Goal: Task Accomplishment & Management: Manage account settings

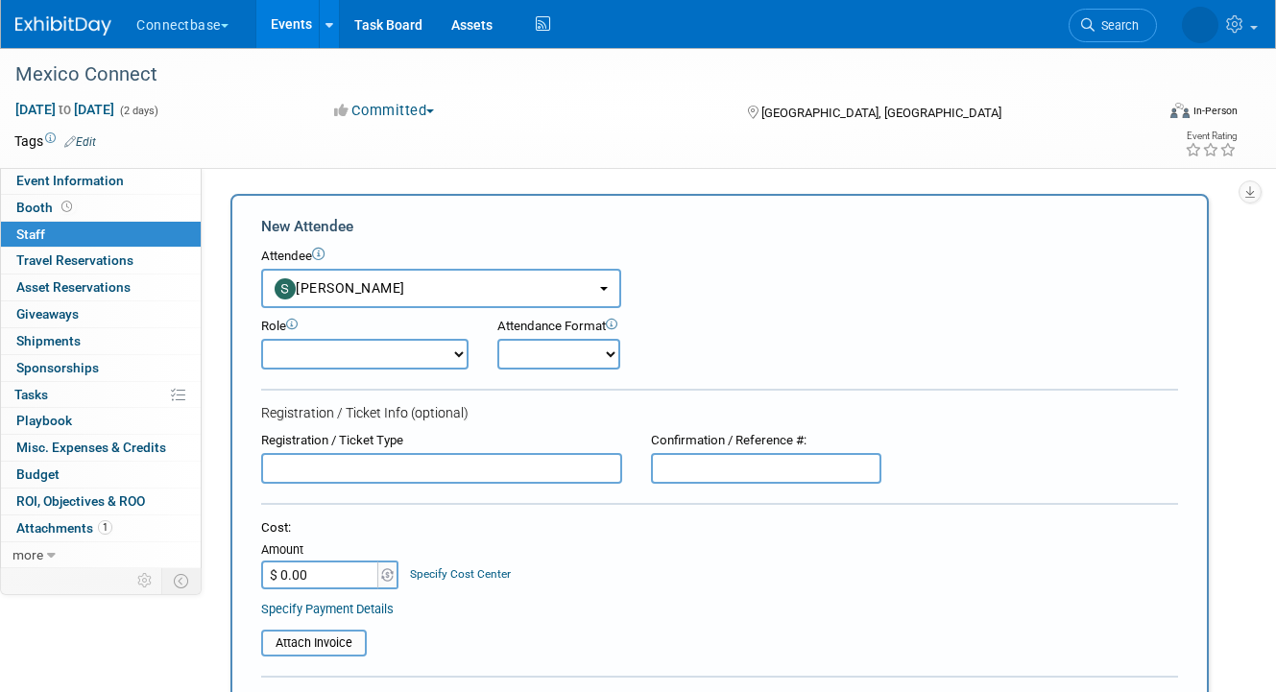
select select "f846c61d-8cbc-497f-8ac8-c2834ae1b4b9"
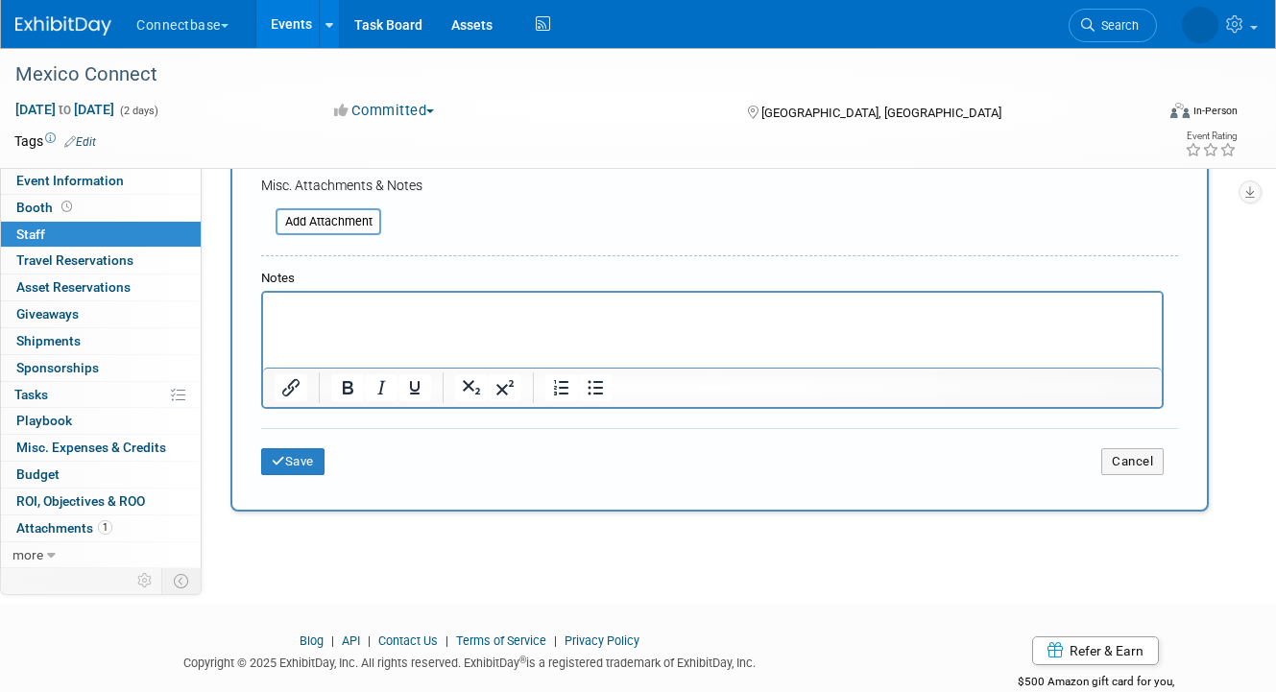
scroll to position [562, 0]
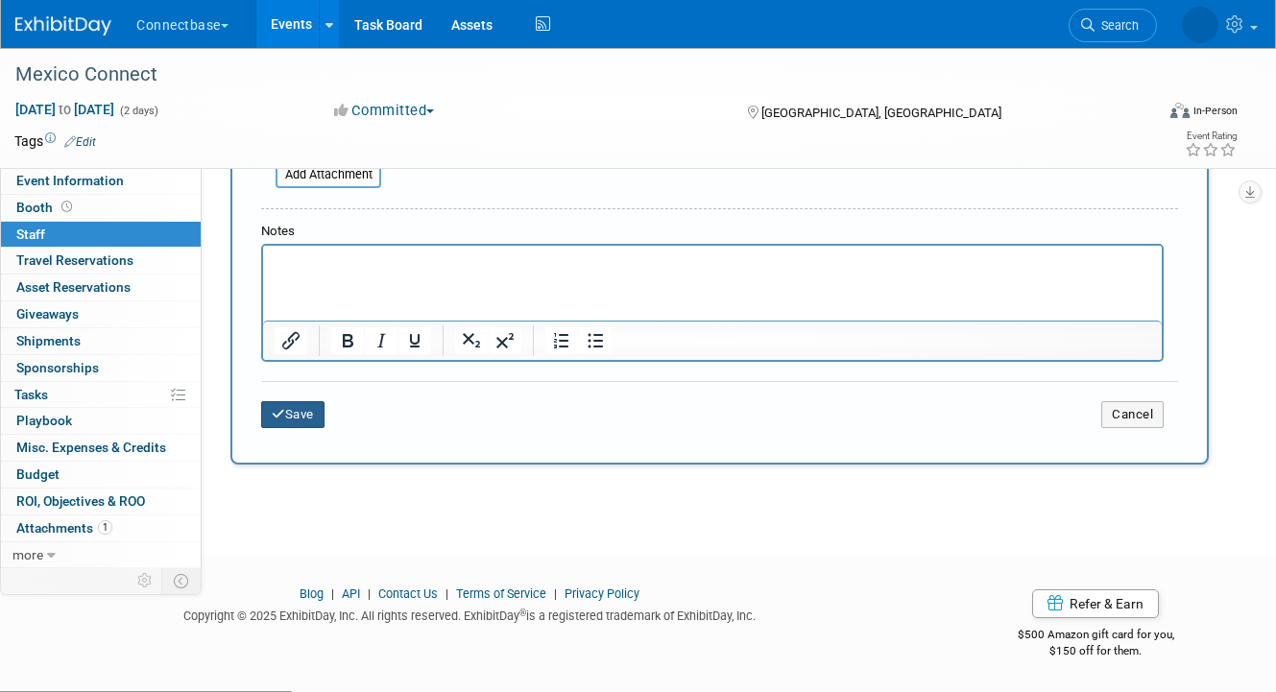
click at [286, 414] on button "Save" at bounding box center [292, 414] width 63 height 27
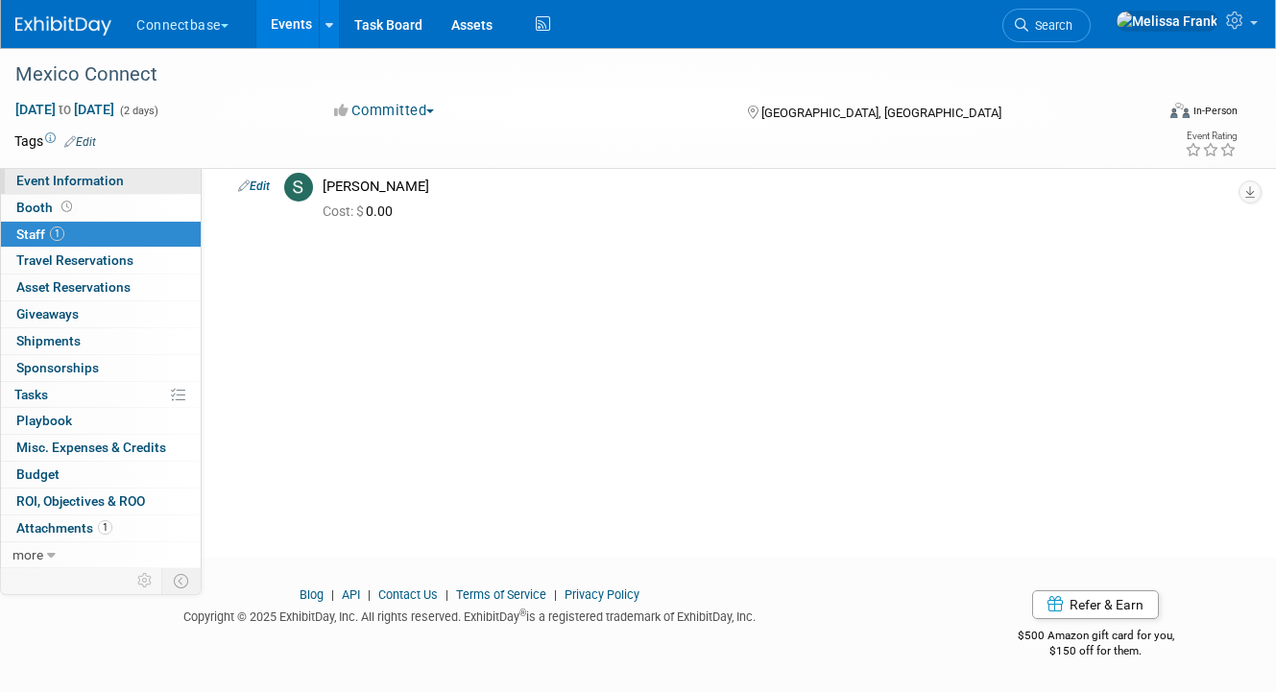
scroll to position [0, 0]
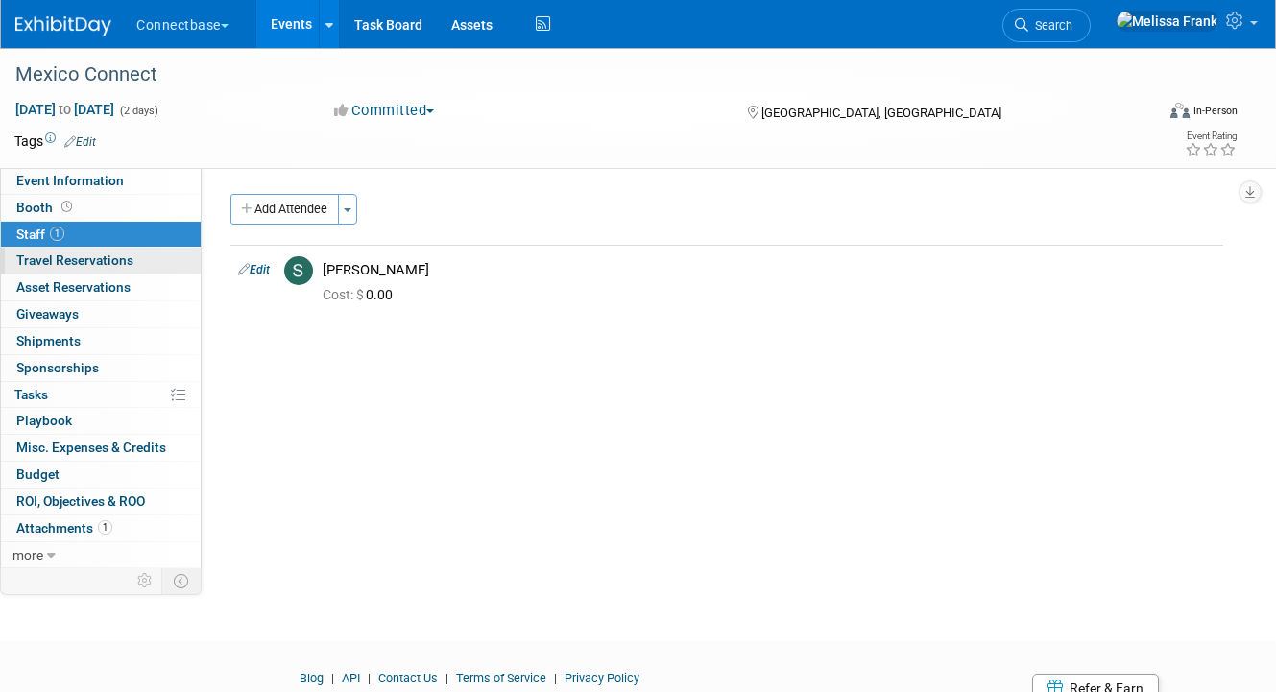
click at [79, 259] on span "Travel Reservations 0" at bounding box center [74, 259] width 117 height 15
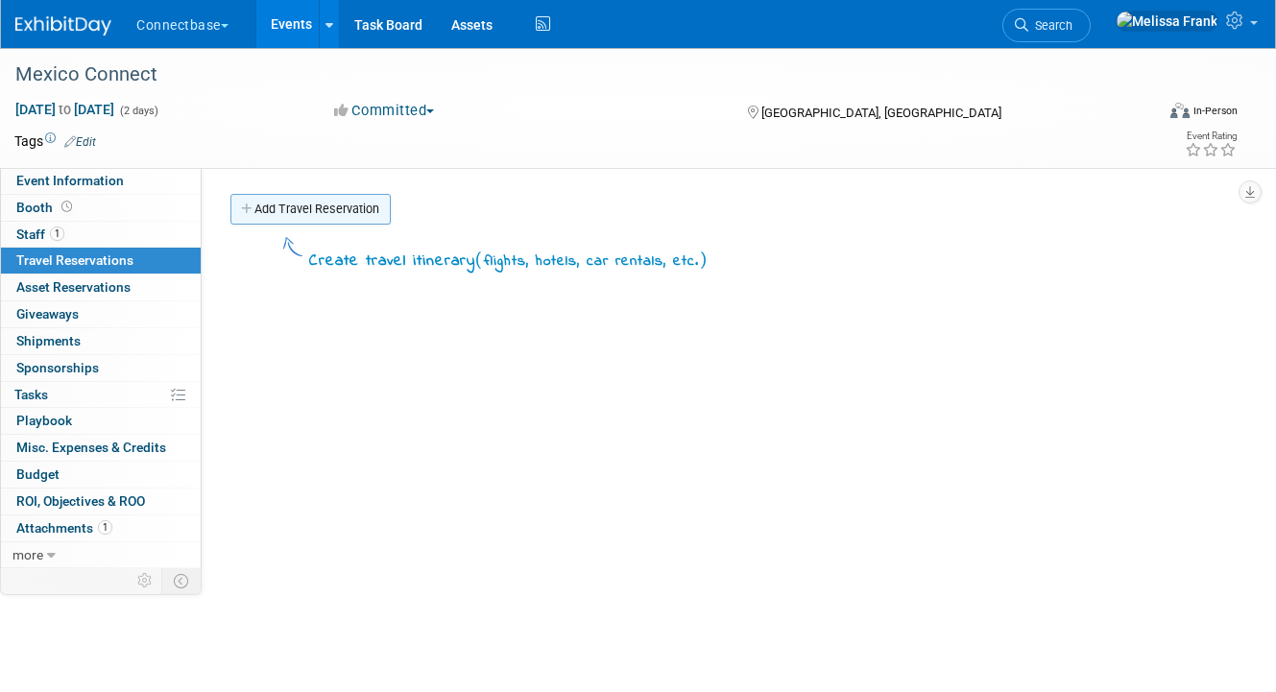
click at [316, 211] on link "Add Travel Reservation" at bounding box center [310, 209] width 160 height 31
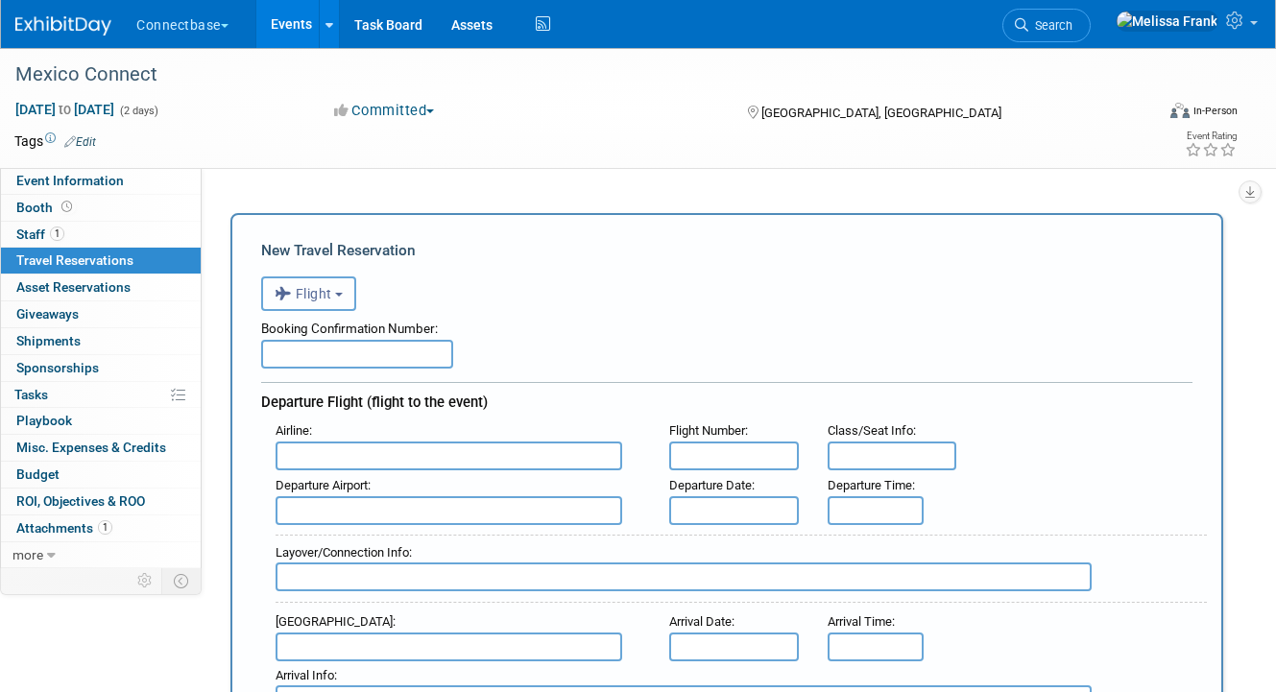
click at [326, 293] on span "Flight" at bounding box center [304, 293] width 58 height 15
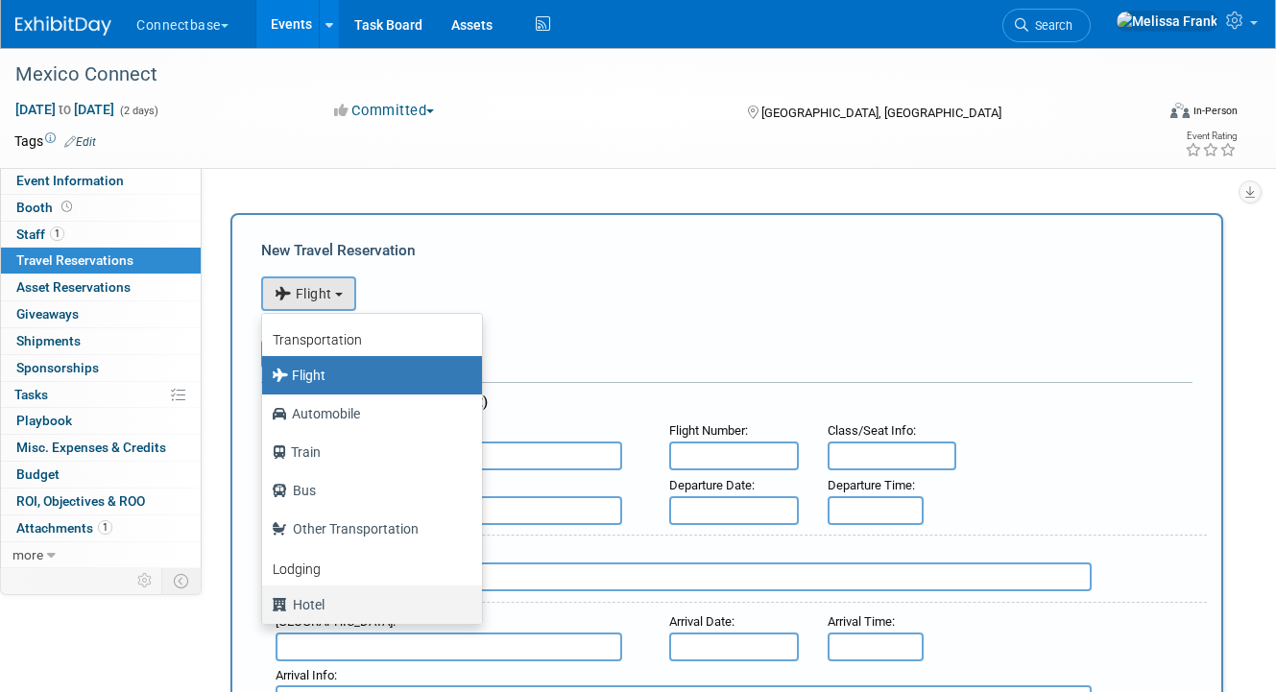
click at [326, 591] on label "Hotel" at bounding box center [367, 604] width 191 height 31
click at [265, 596] on input "Hotel" at bounding box center [258, 602] width 12 height 12
select select "6"
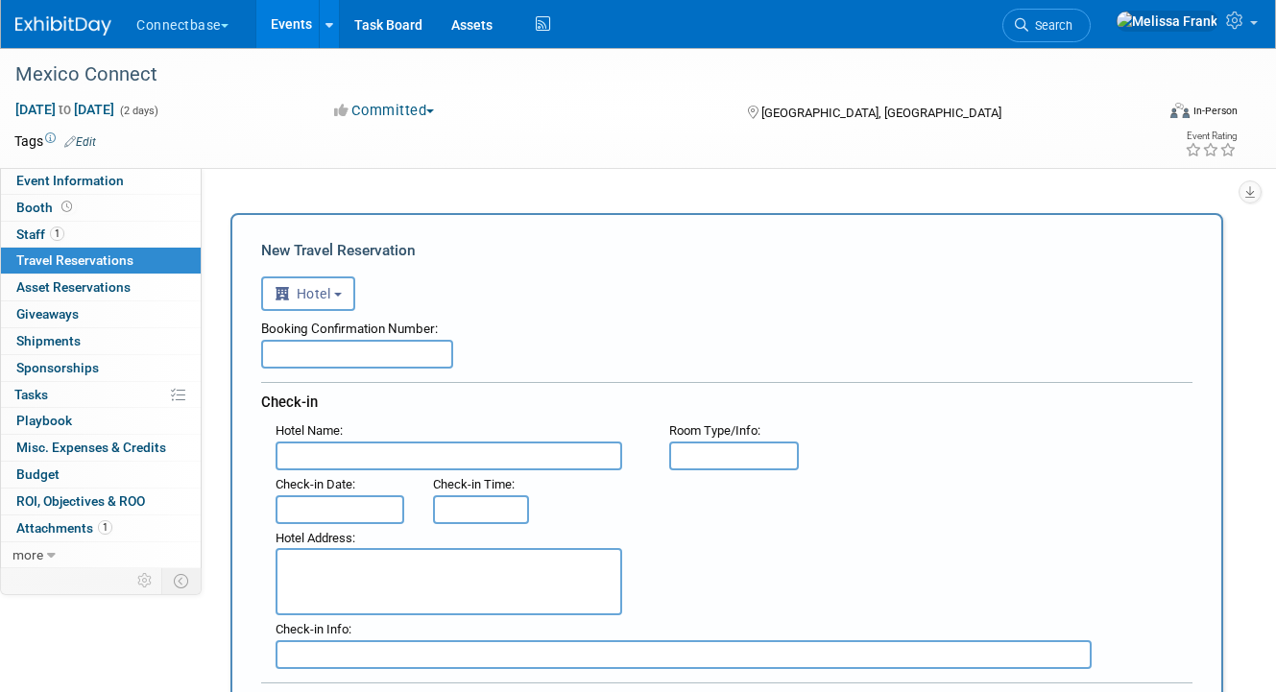
click at [318, 357] on input "text" at bounding box center [357, 354] width 192 height 29
click at [318, 452] on input "text" at bounding box center [448, 456] width 347 height 29
paste input "[GEOGRAPHIC_DATA]"
type input "[GEOGRAPHIC_DATA]"
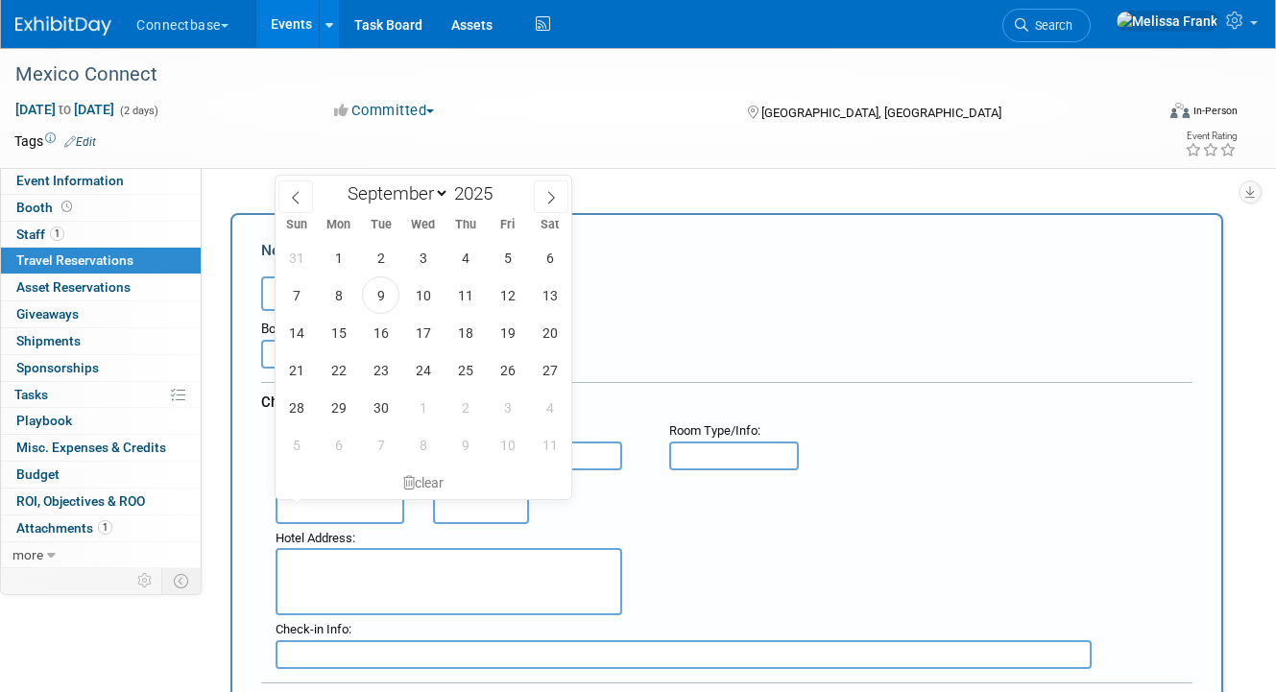
click at [333, 501] on input "text" at bounding box center [339, 509] width 129 height 29
click at [370, 285] on span "9" at bounding box center [380, 294] width 37 height 37
type input "[DATE]"
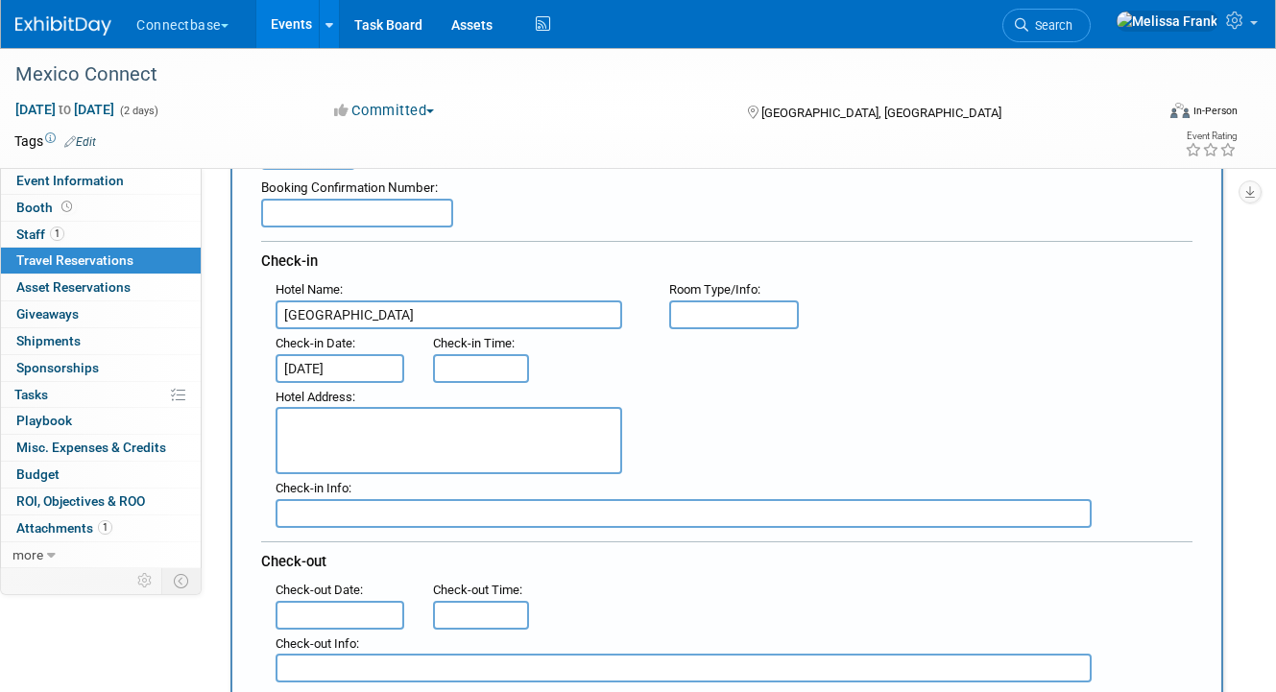
scroll to position [241, 0]
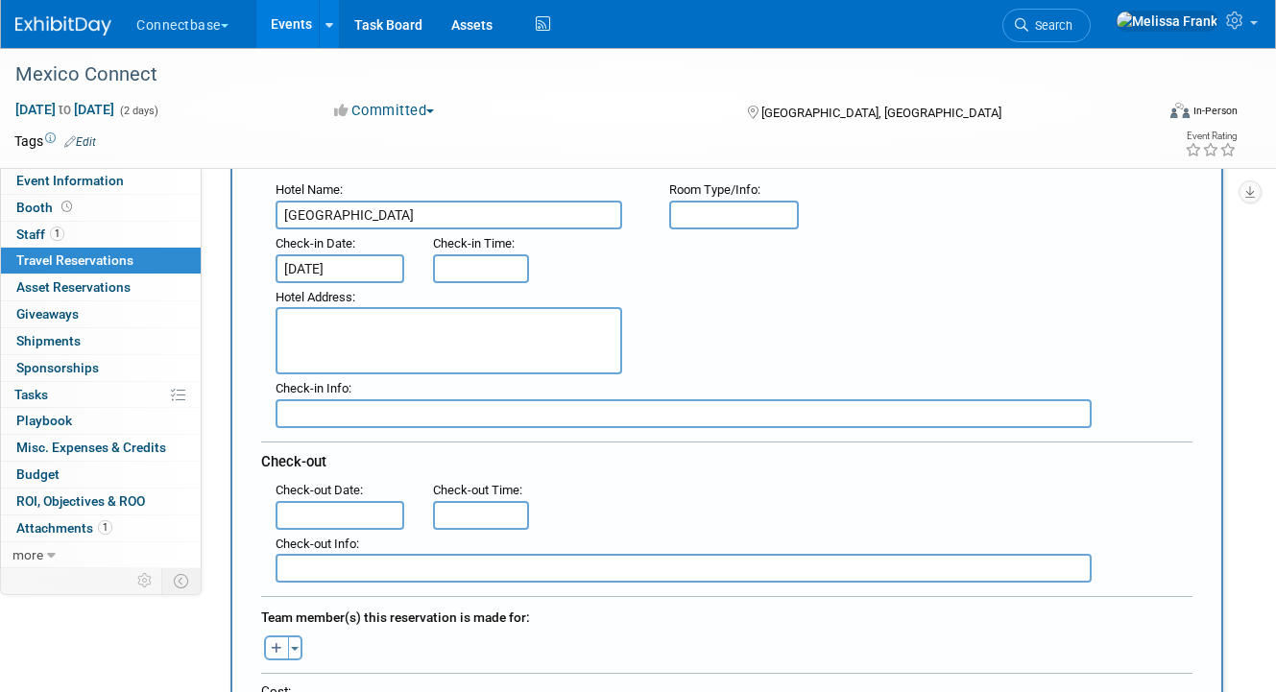
click at [354, 517] on input "text" at bounding box center [339, 515] width 129 height 29
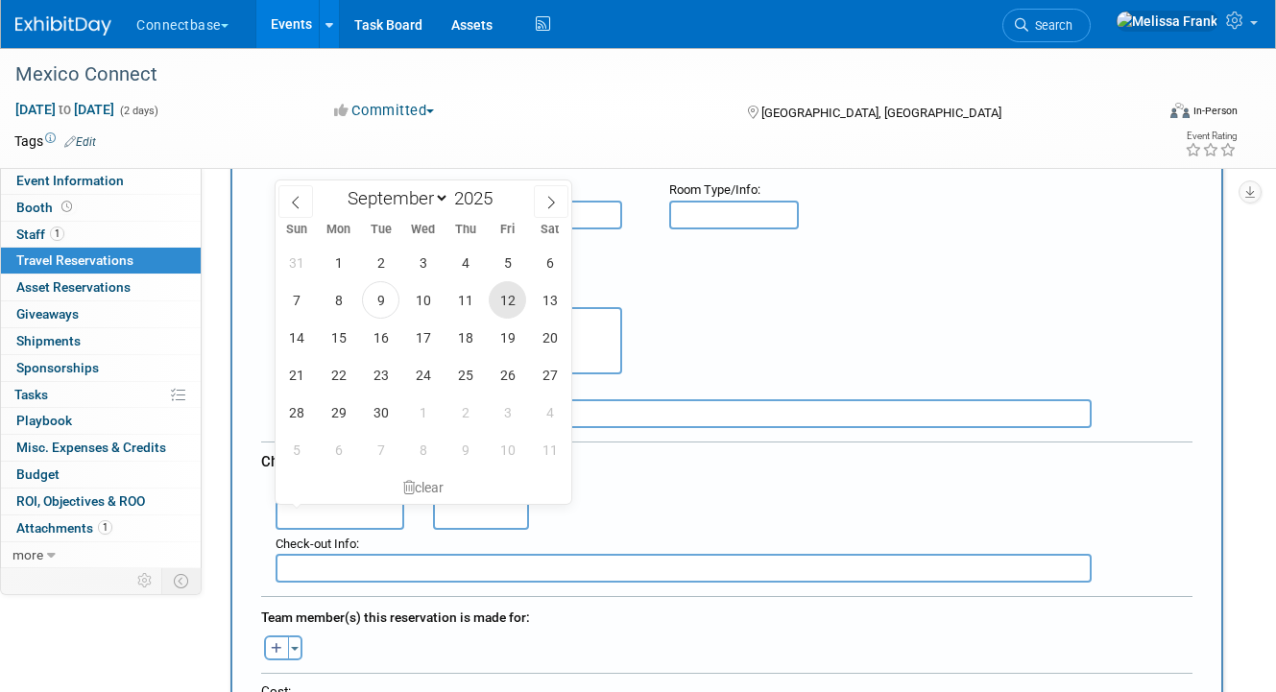
click at [505, 299] on span "12" at bounding box center [507, 299] width 37 height 37
type input "[DATE]"
click at [620, 522] on div ": Check-out Date : [DATE] Check-out Time :" at bounding box center [734, 503] width 946 height 54
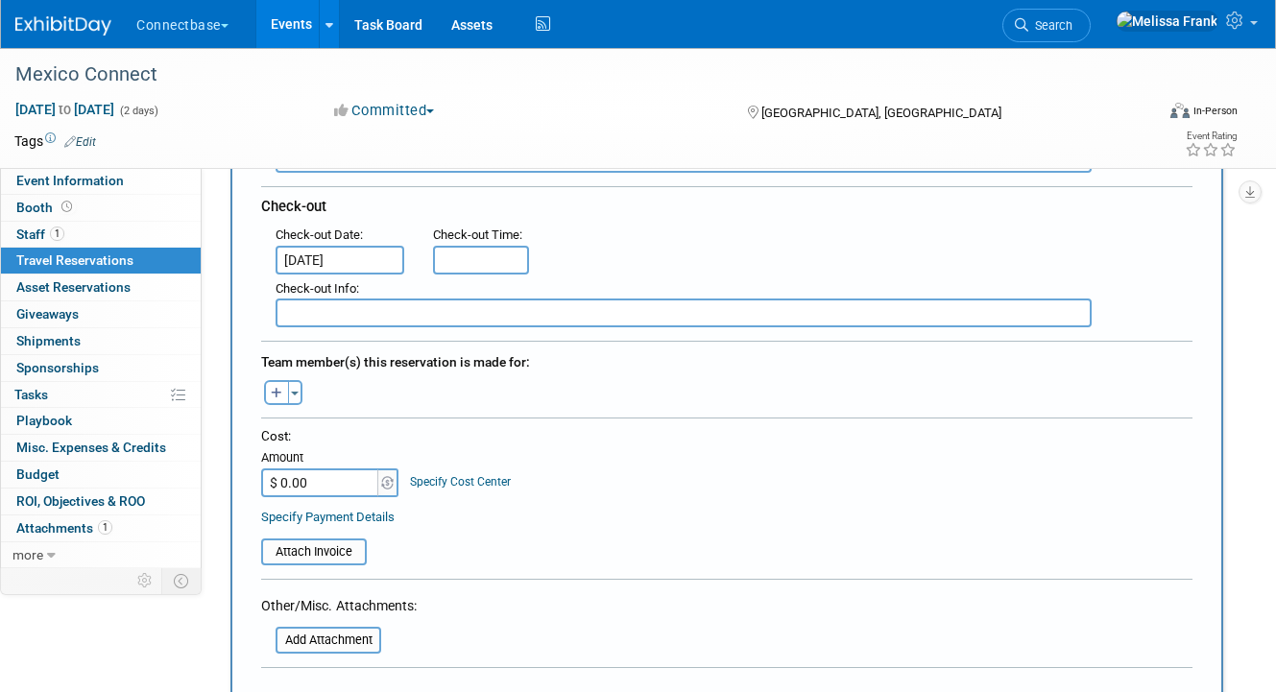
scroll to position [505, 0]
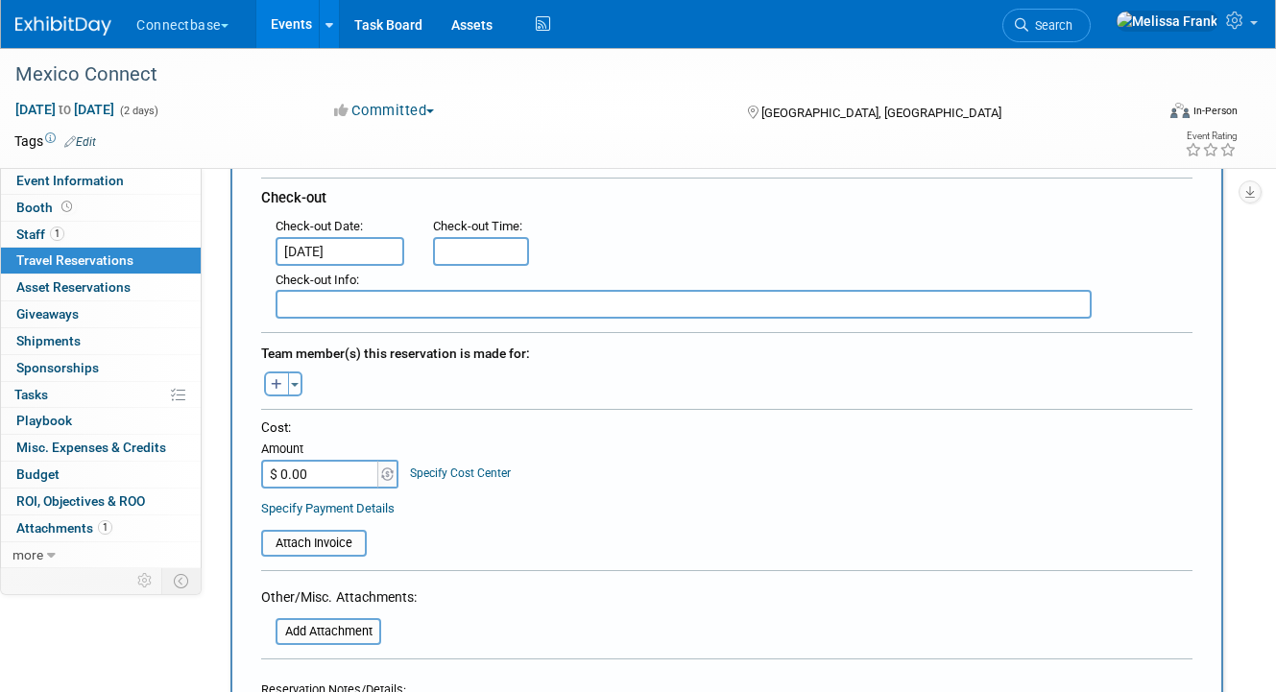
click at [268, 381] on button "button" at bounding box center [276, 383] width 25 height 25
select select
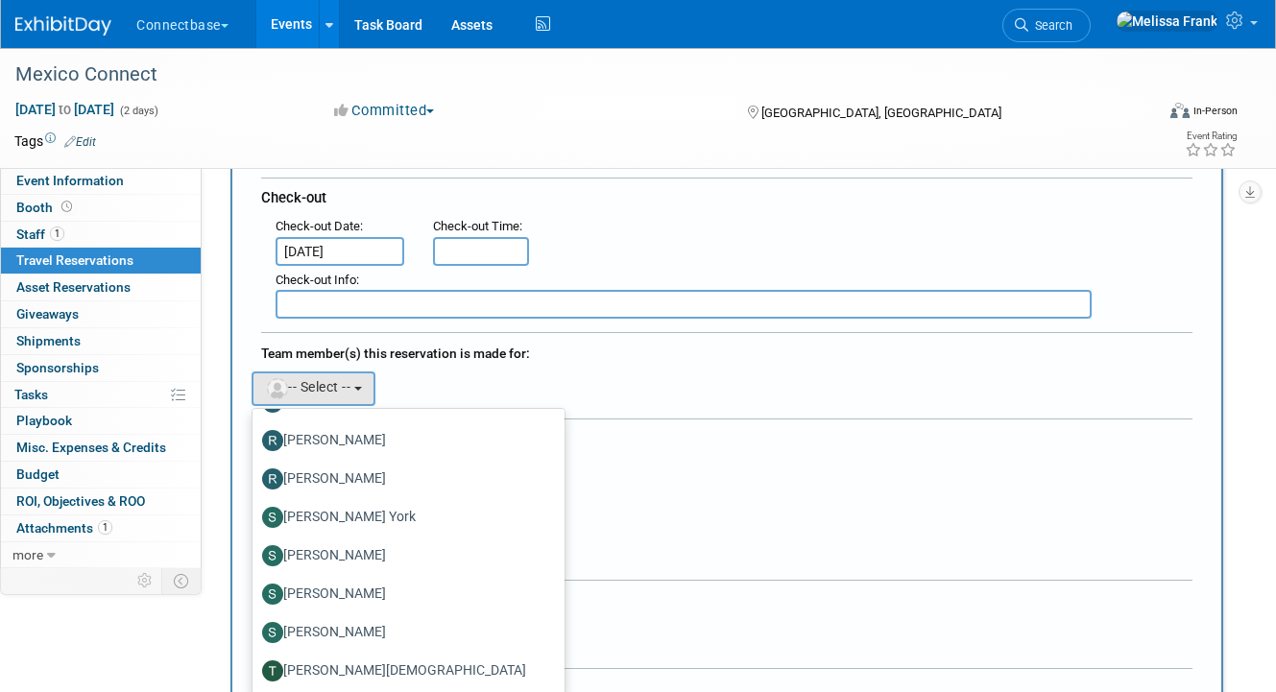
scroll to position [510, 0]
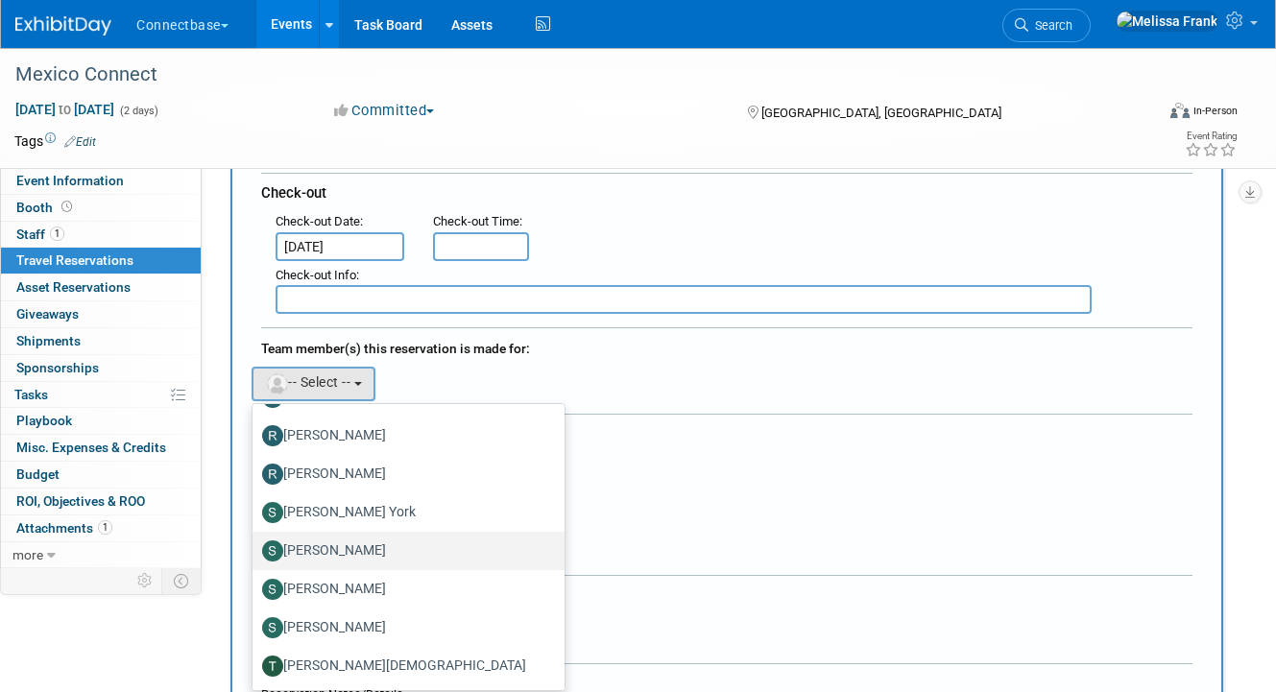
click at [338, 544] on label "[PERSON_NAME]" at bounding box center [403, 551] width 283 height 31
click at [255, 544] on input "[PERSON_NAME]" at bounding box center [249, 548] width 12 height 12
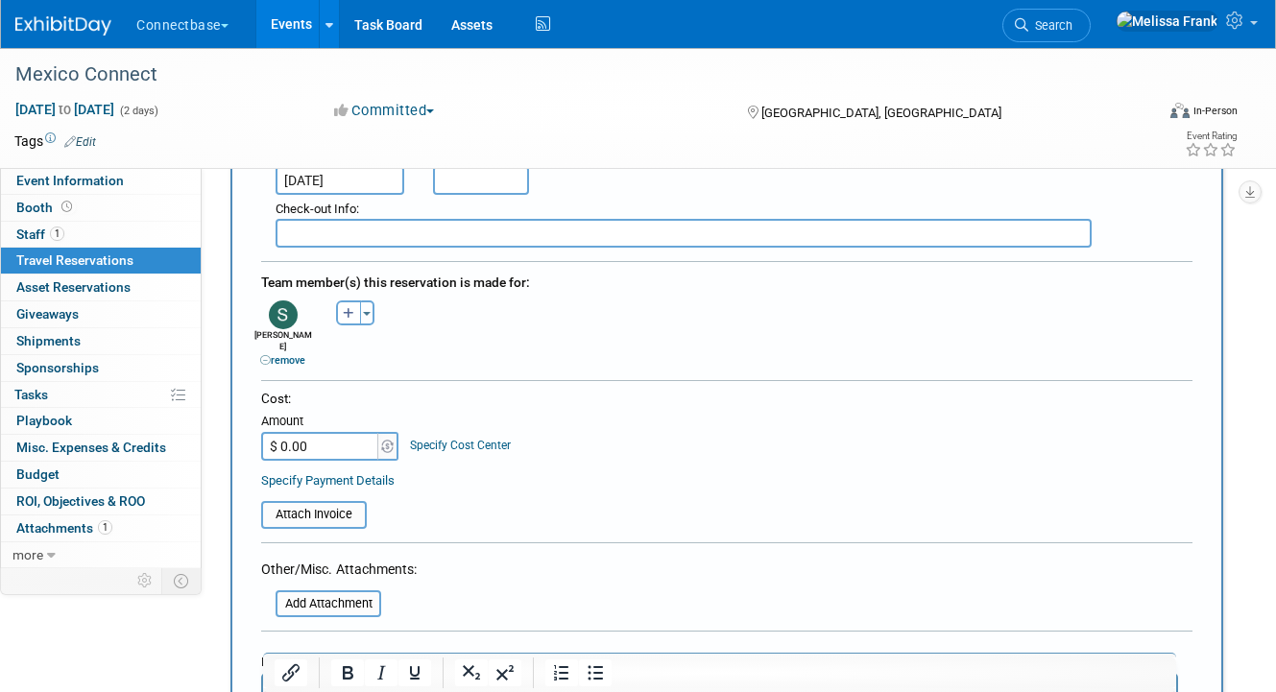
scroll to position [604, 0]
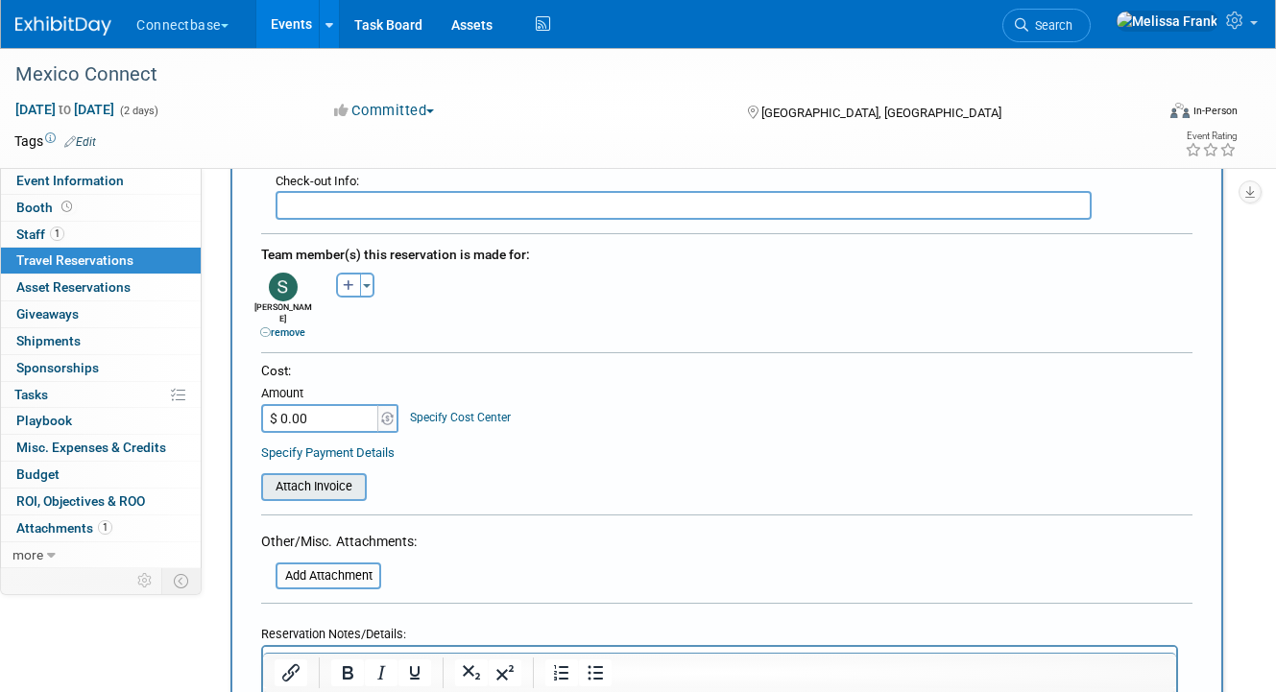
click at [343, 475] on input "file" at bounding box center [250, 486] width 228 height 23
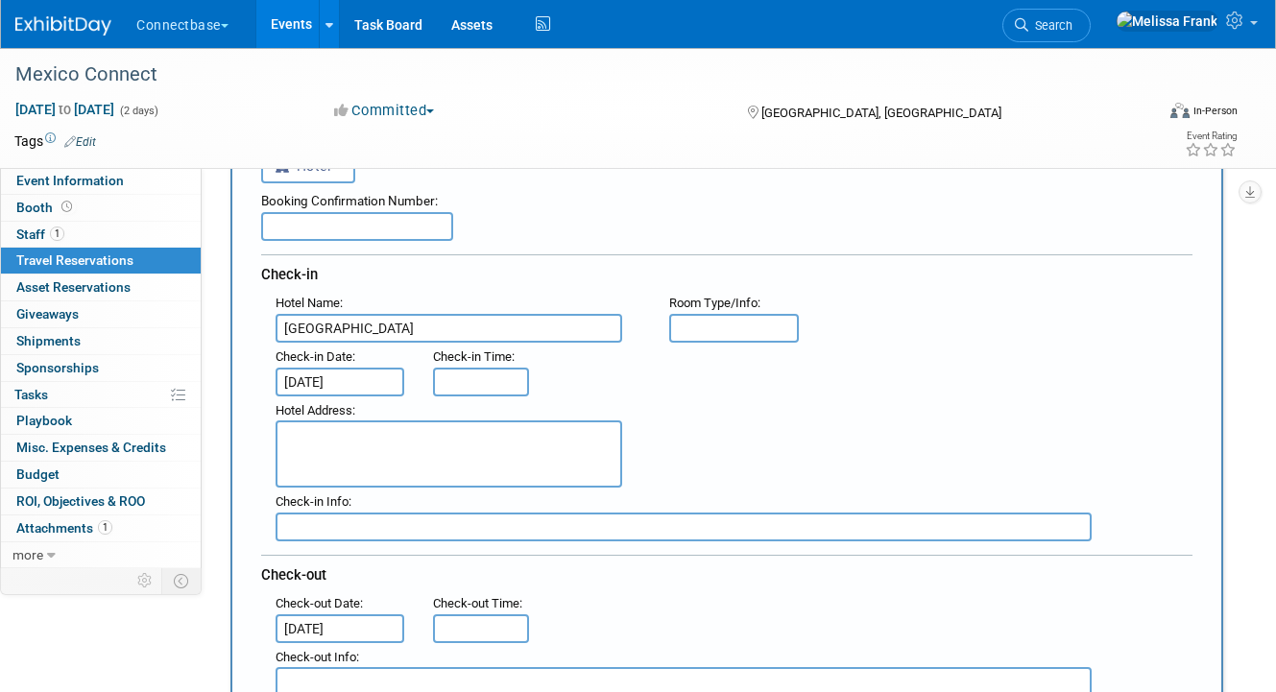
scroll to position [105, 0]
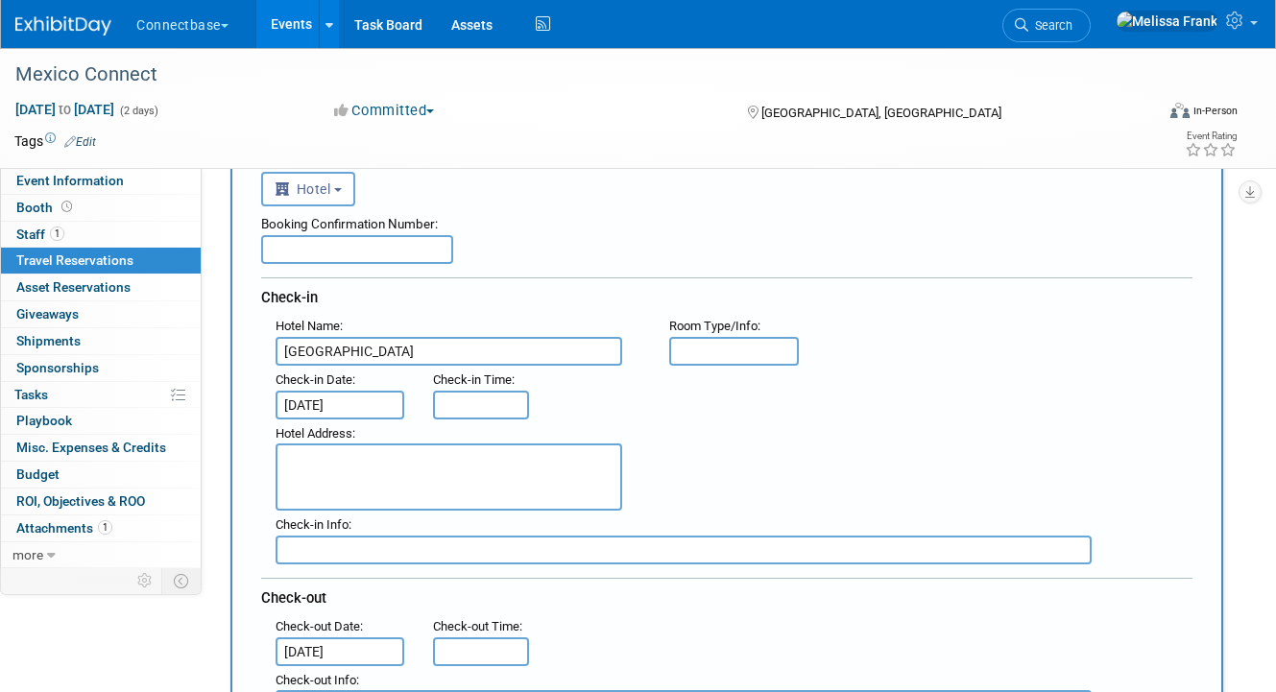
click at [325, 251] on input "text" at bounding box center [357, 249] width 192 height 29
paste input "11449089"
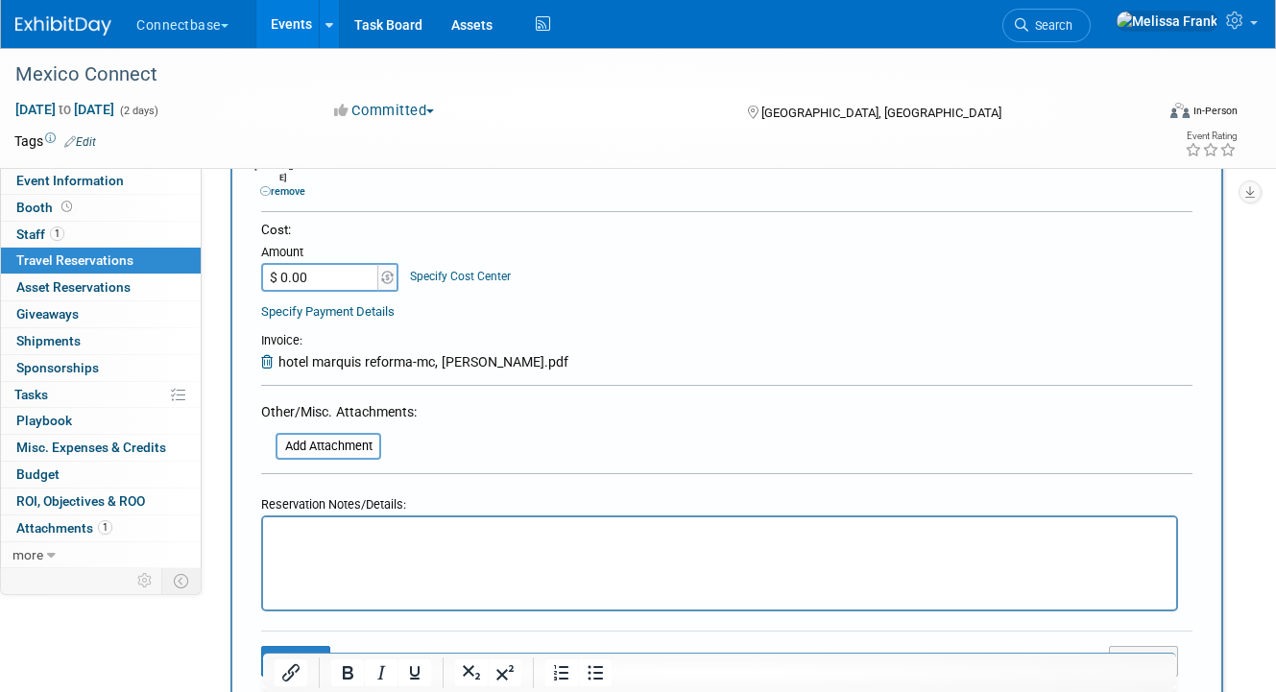
scroll to position [1031, 0]
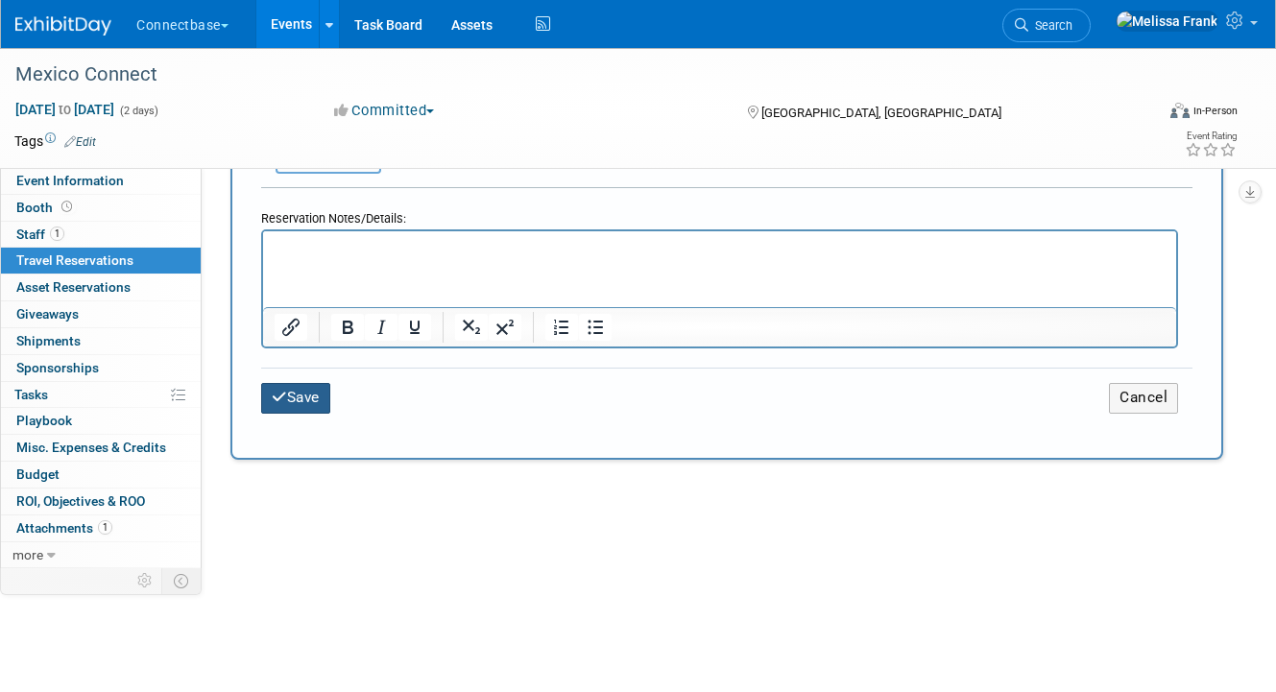
type input "11449089"
click at [319, 386] on button "Save" at bounding box center [295, 398] width 69 height 30
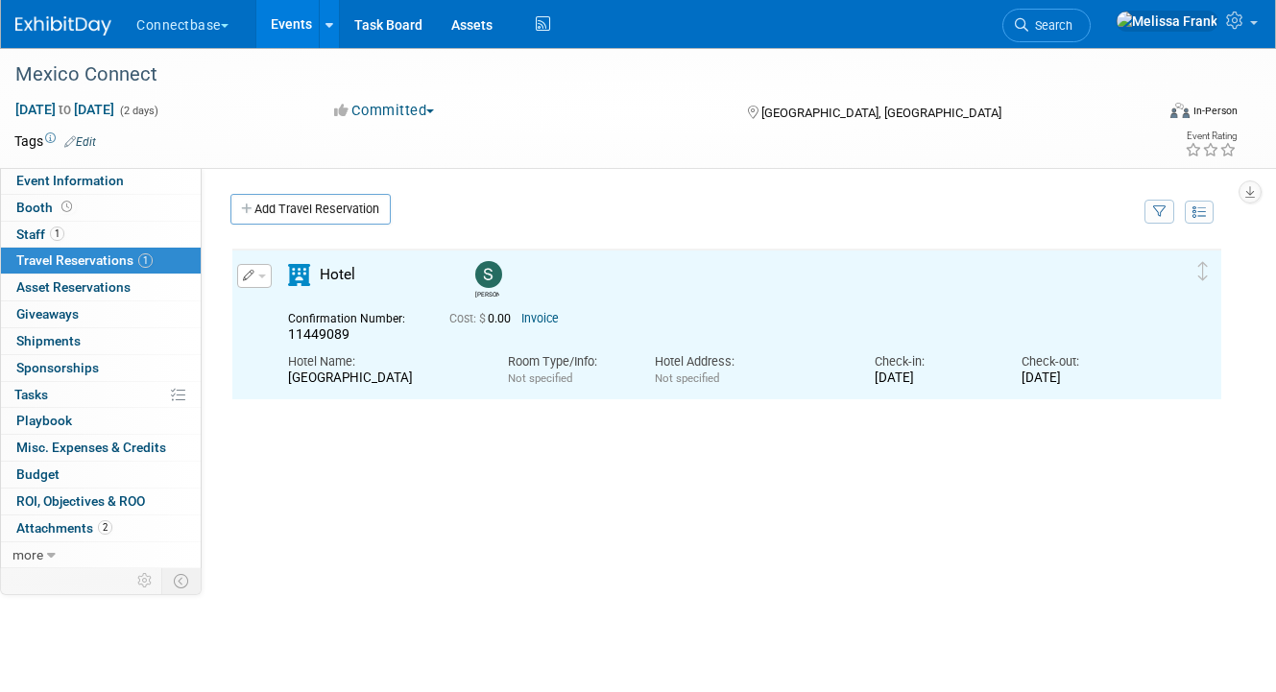
scroll to position [0, 0]
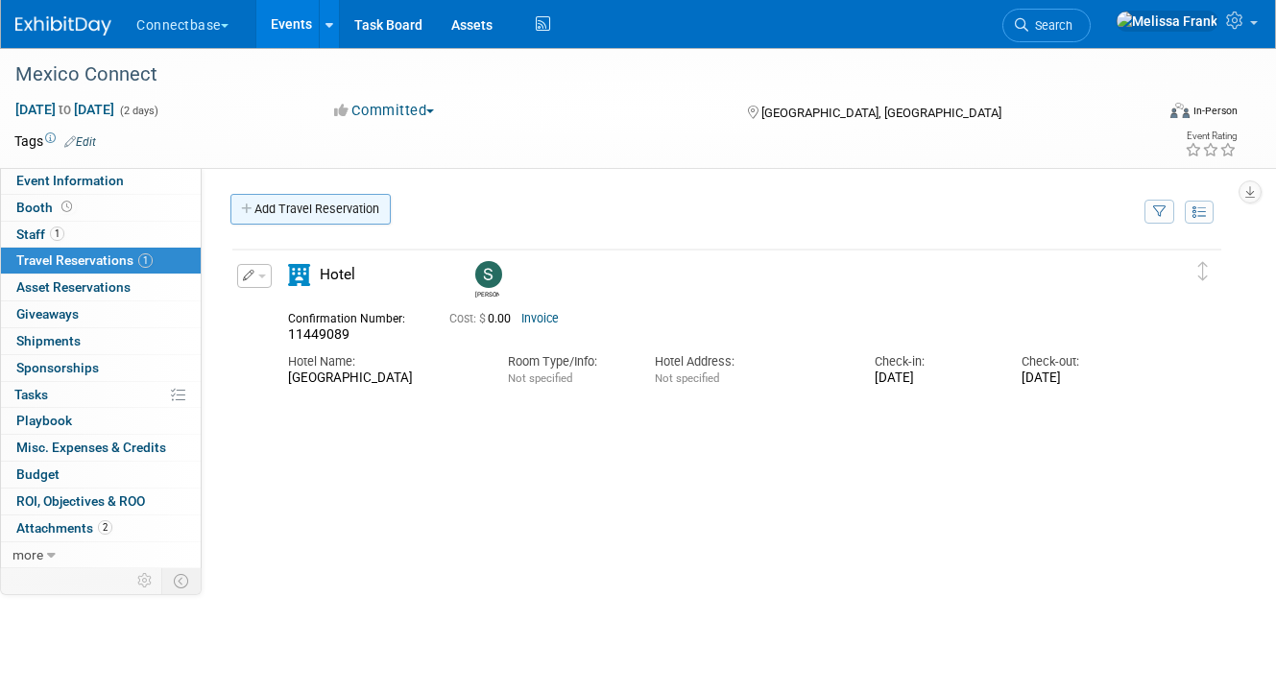
click at [325, 218] on link "Add Travel Reservation" at bounding box center [310, 209] width 160 height 31
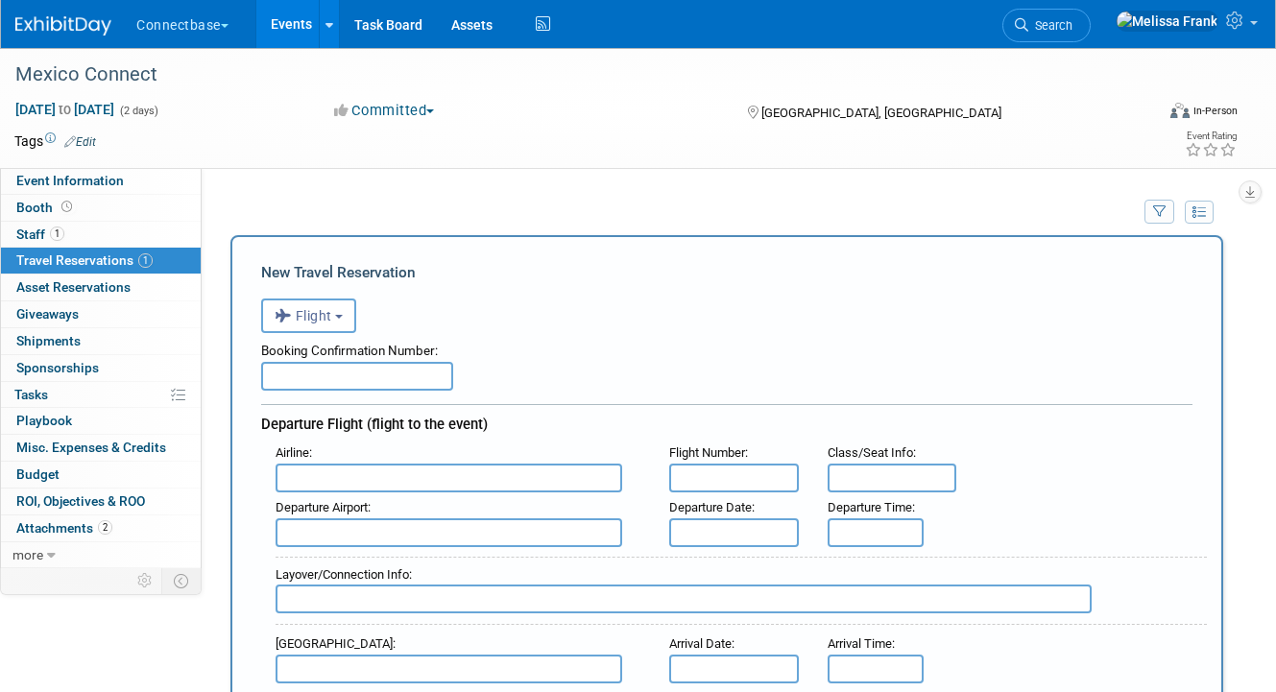
click at [318, 390] on input "text" at bounding box center [357, 376] width 192 height 29
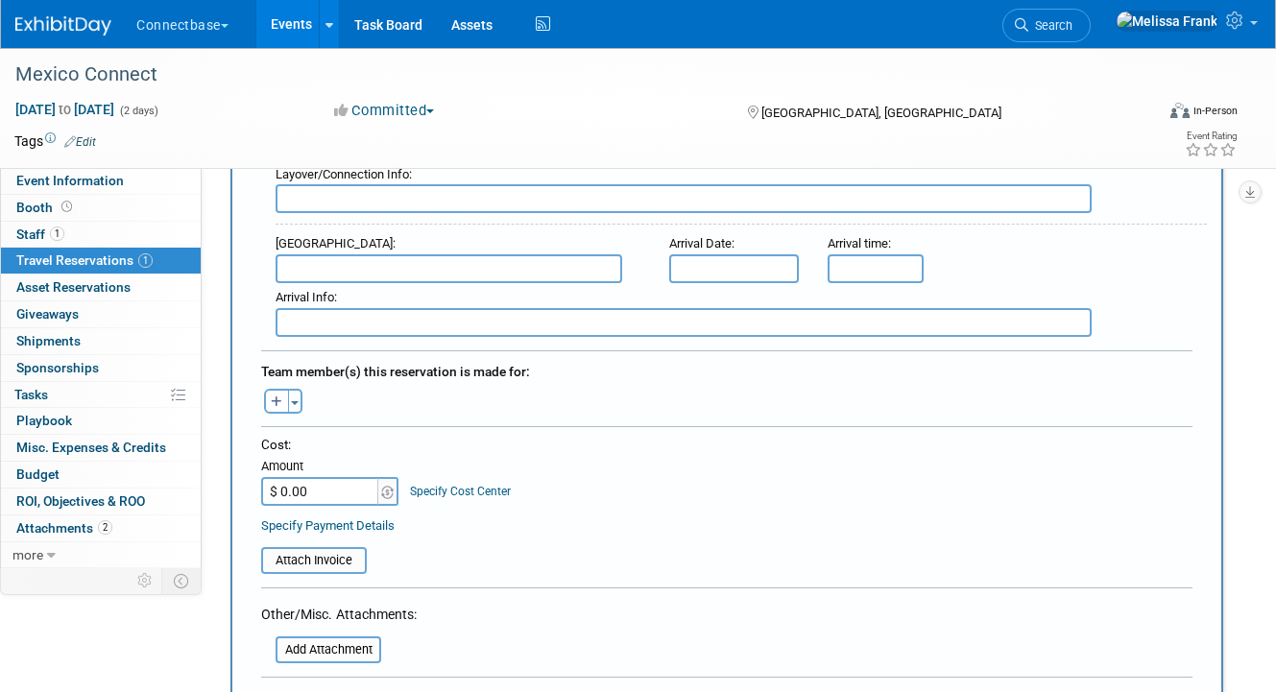
scroll to position [752, 0]
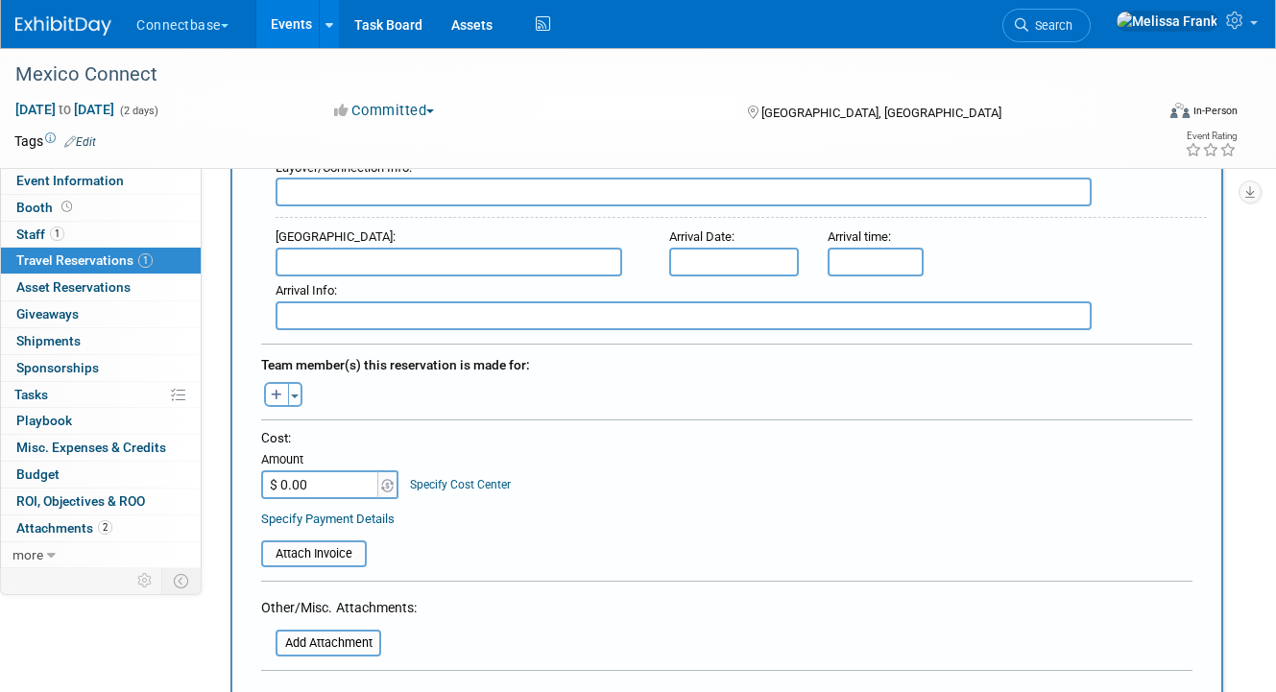
click at [302, 481] on input "$ 0.00" at bounding box center [321, 484] width 120 height 29
paste input "1,006.12"
type input "$ 1,006.12"
click at [481, 259] on input "text" at bounding box center [448, 262] width 347 height 29
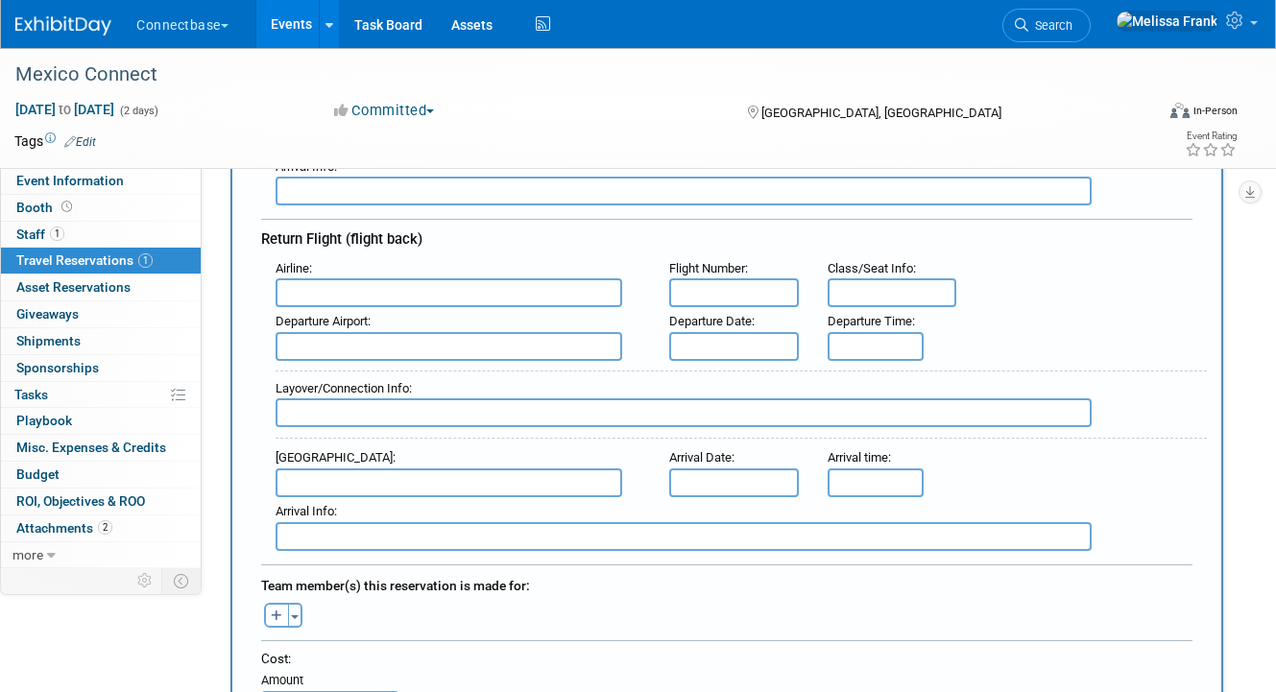
click at [371, 296] on input "text" at bounding box center [448, 292] width 347 height 29
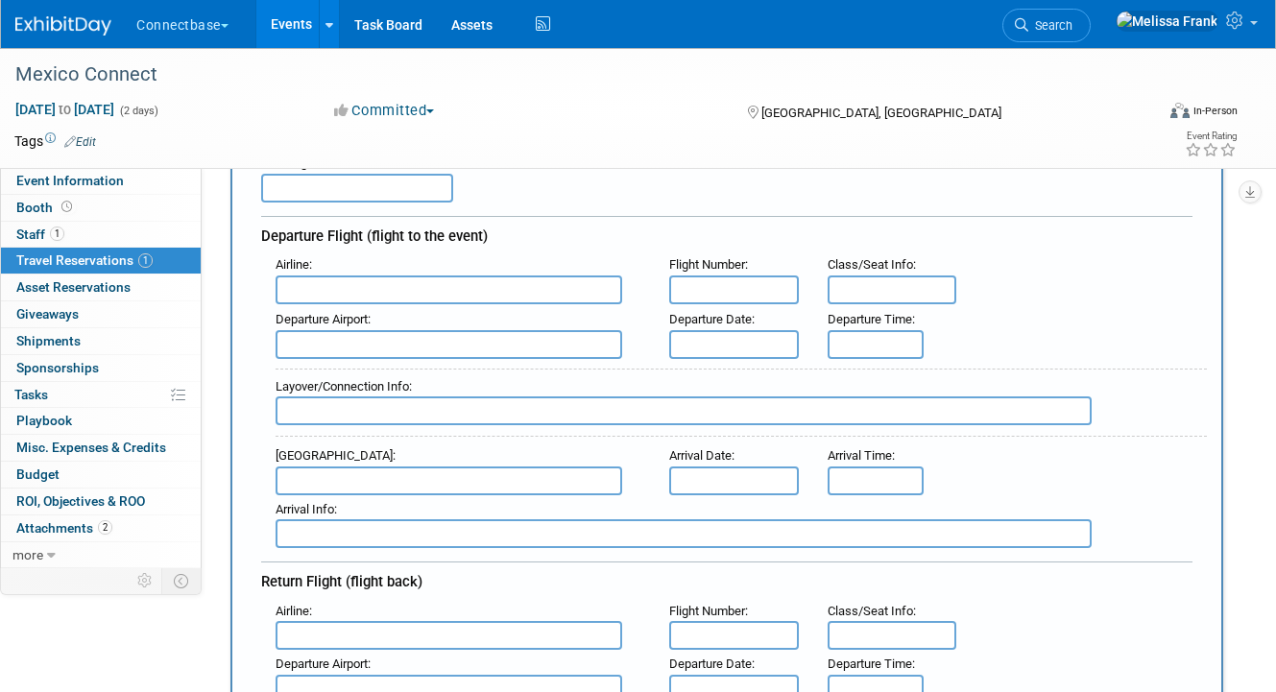
scroll to position [151, 0]
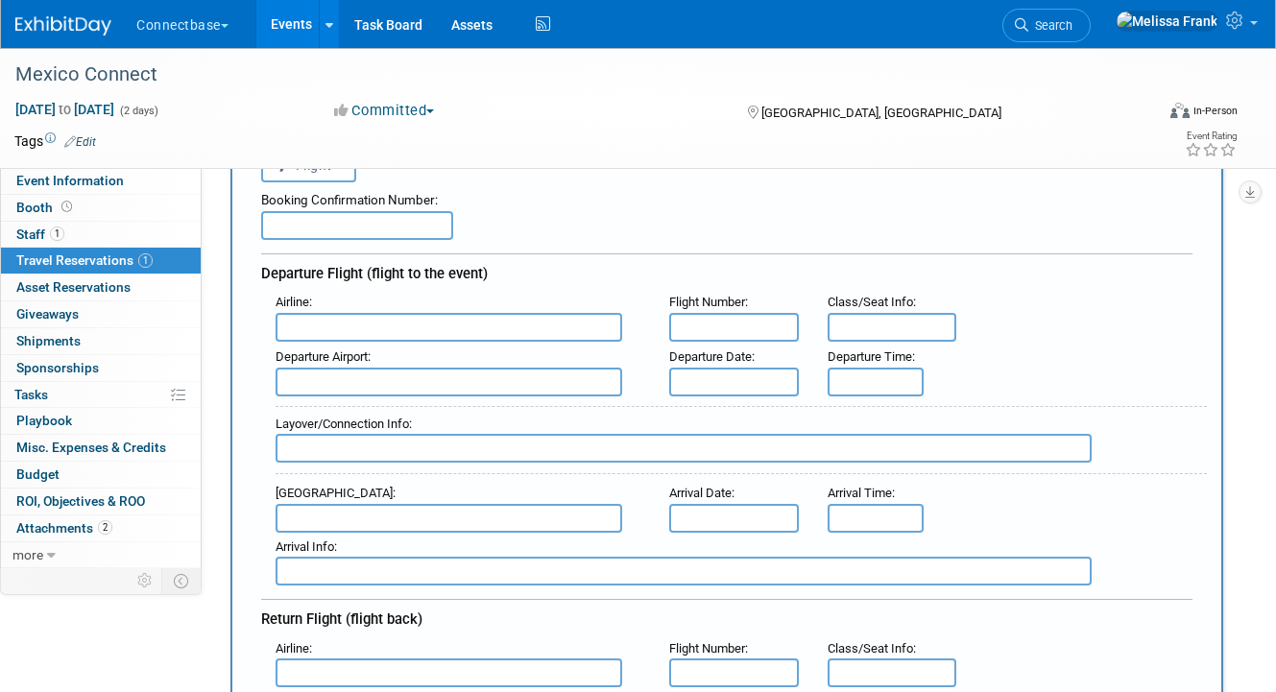
click at [318, 326] on input "text" at bounding box center [448, 327] width 347 height 29
paste input "AEROMEXICO"
type input "AEROMEXICO"
click at [370, 675] on input "text" at bounding box center [448, 672] width 347 height 29
paste input "AEROMEXICO"
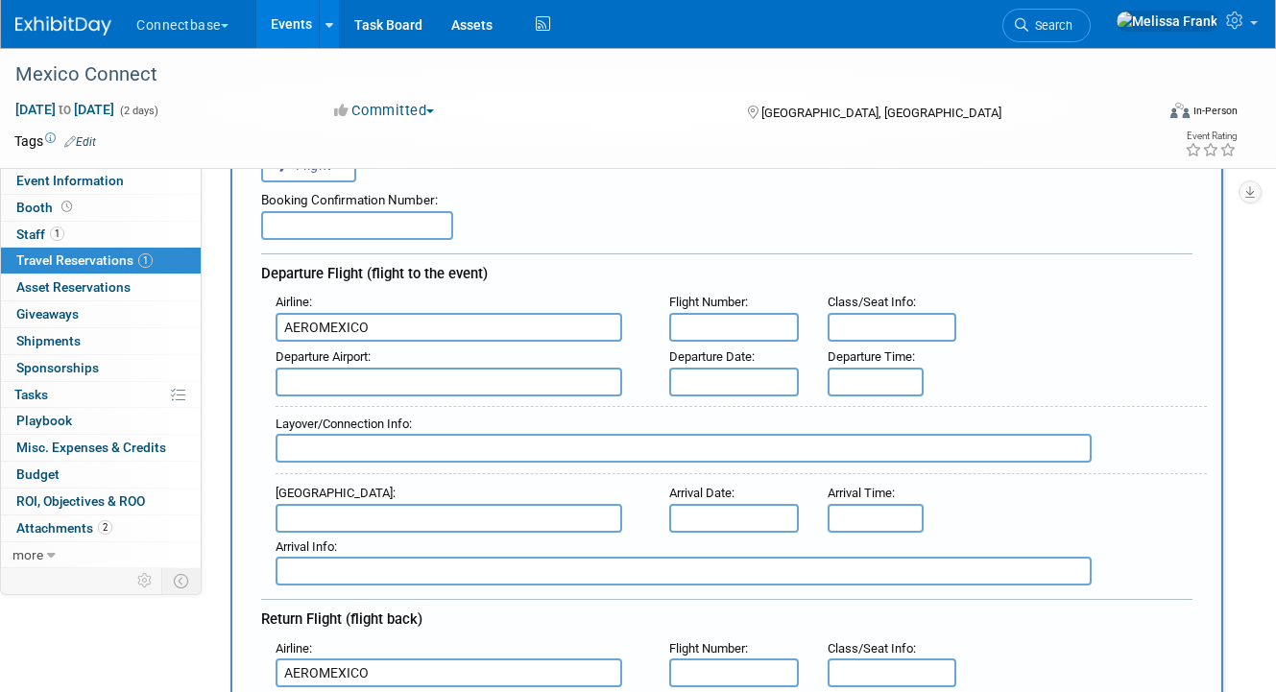
type input "AEROMEXICO"
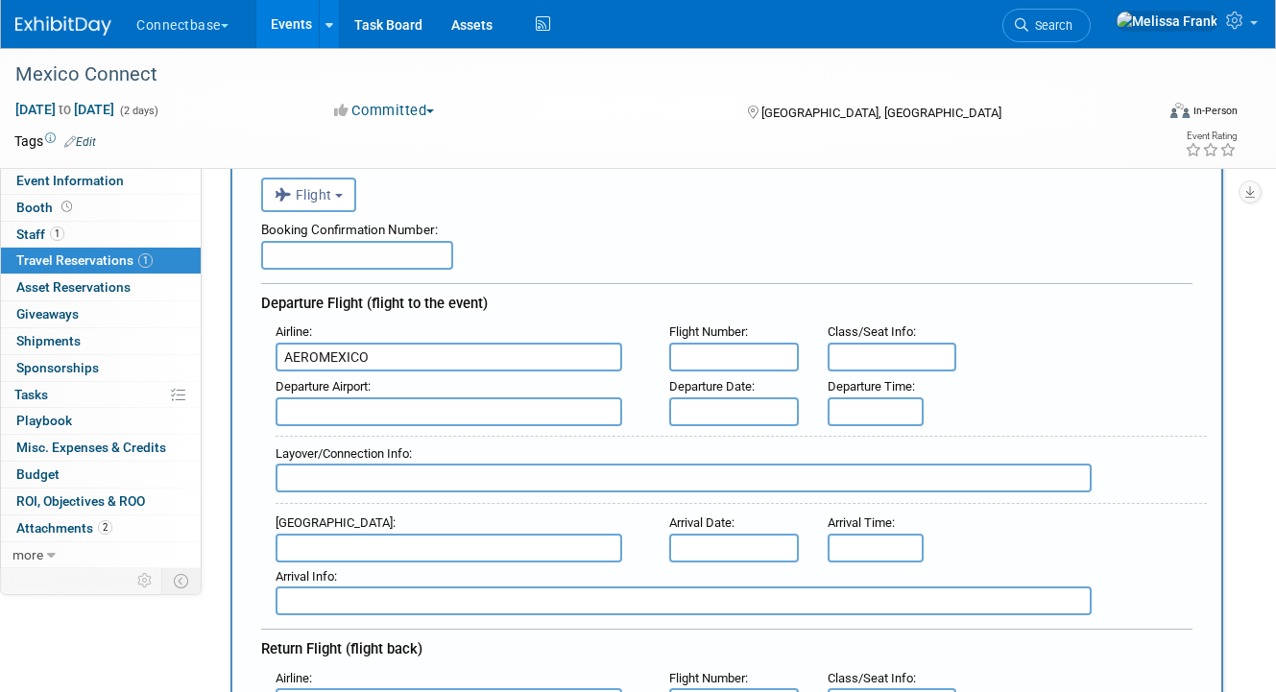
scroll to position [87, 0]
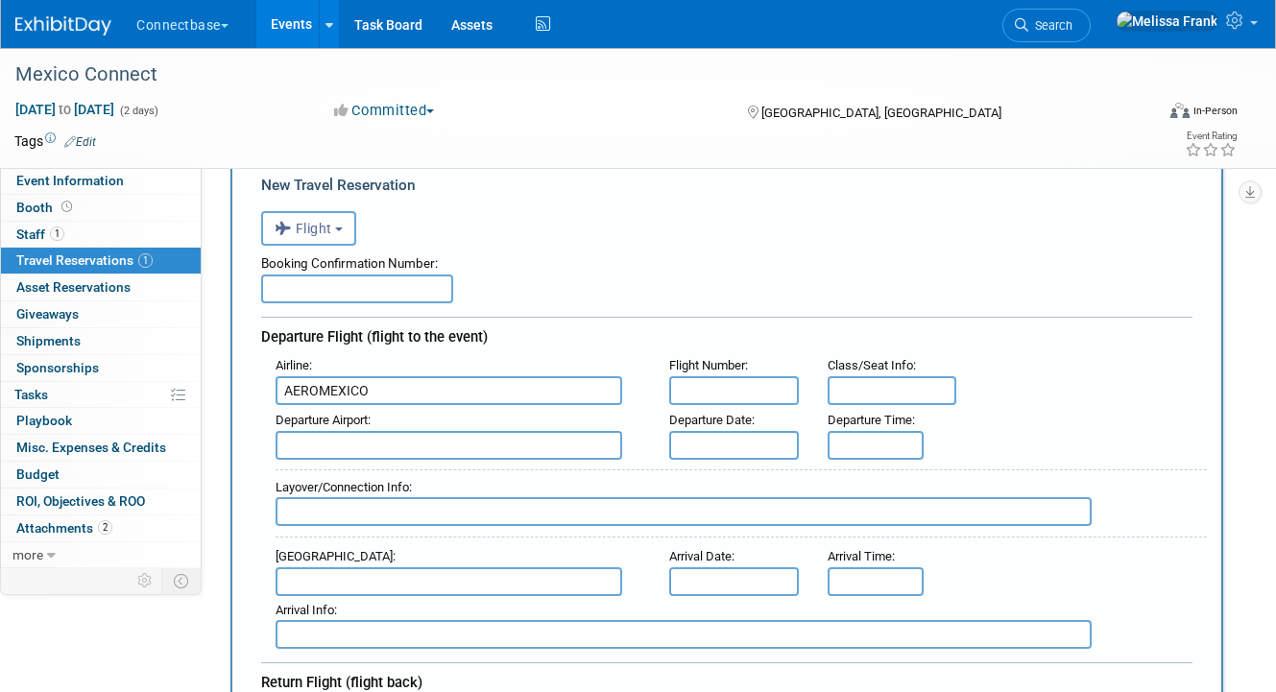
click at [328, 287] on input "text" at bounding box center [357, 289] width 192 height 29
paste input "1392159123174"
type input "1392159123174"
click at [733, 445] on input "text" at bounding box center [733, 445] width 129 height 29
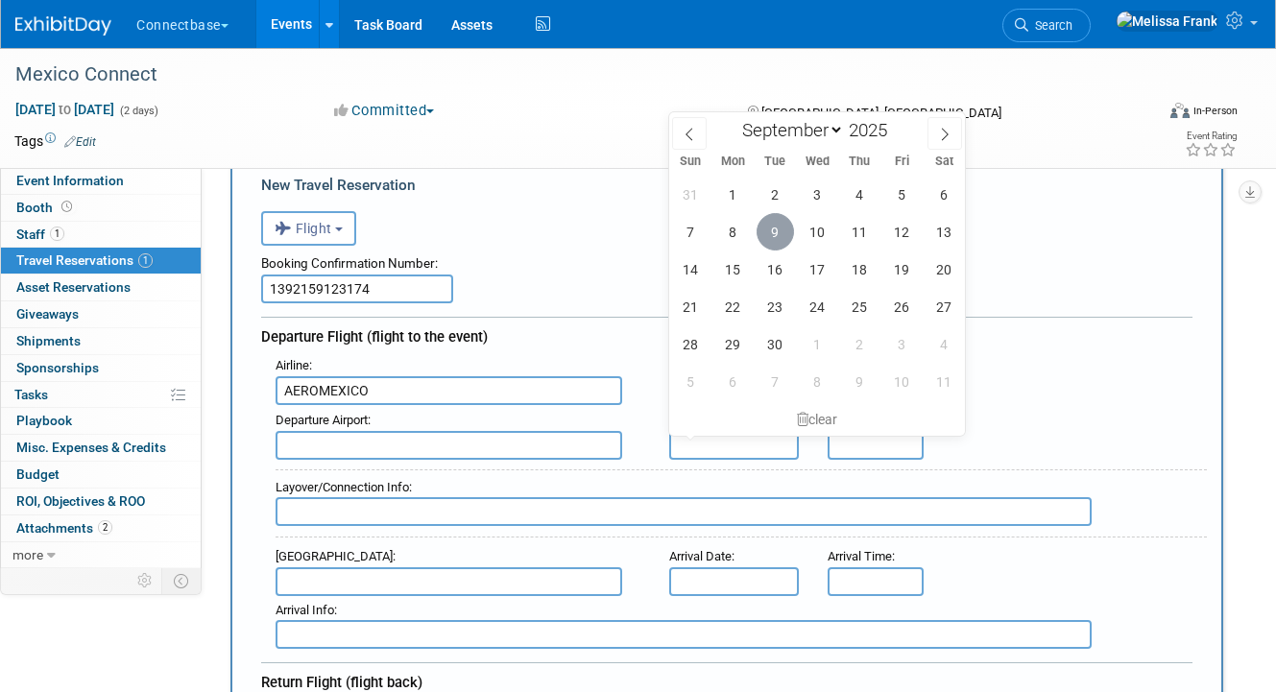
click at [772, 228] on span "9" at bounding box center [774, 231] width 37 height 37
type input "[DATE]"
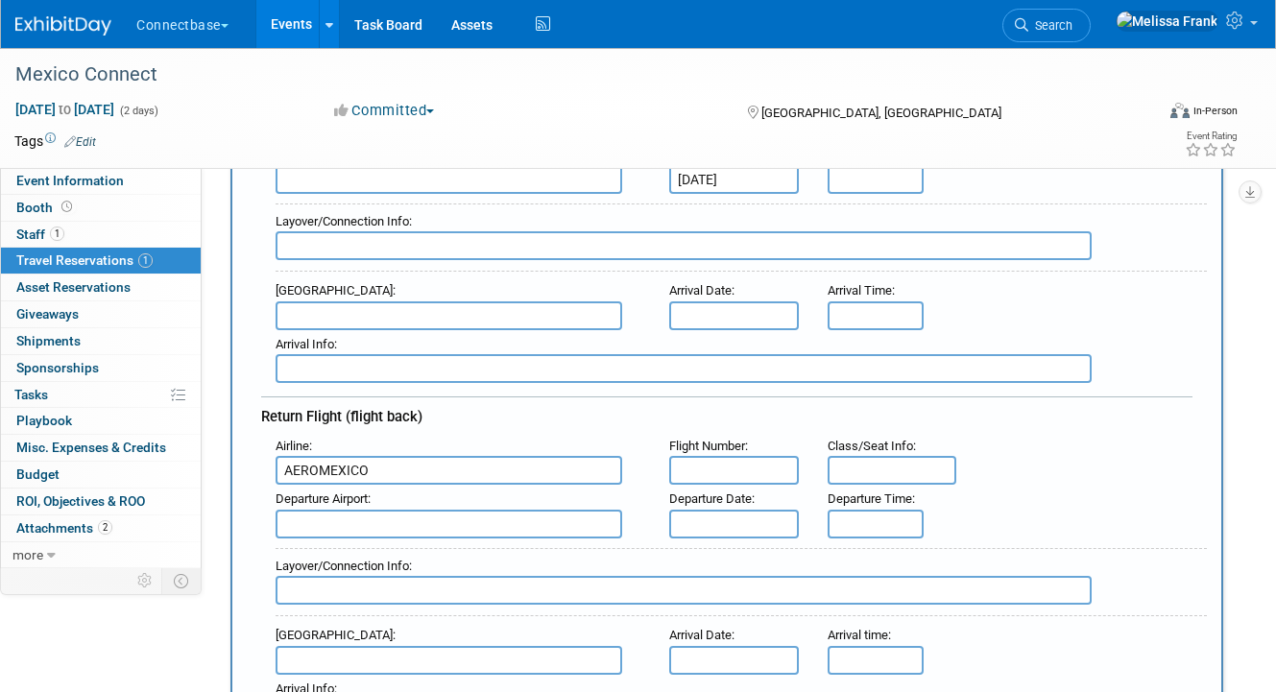
scroll to position [400, 0]
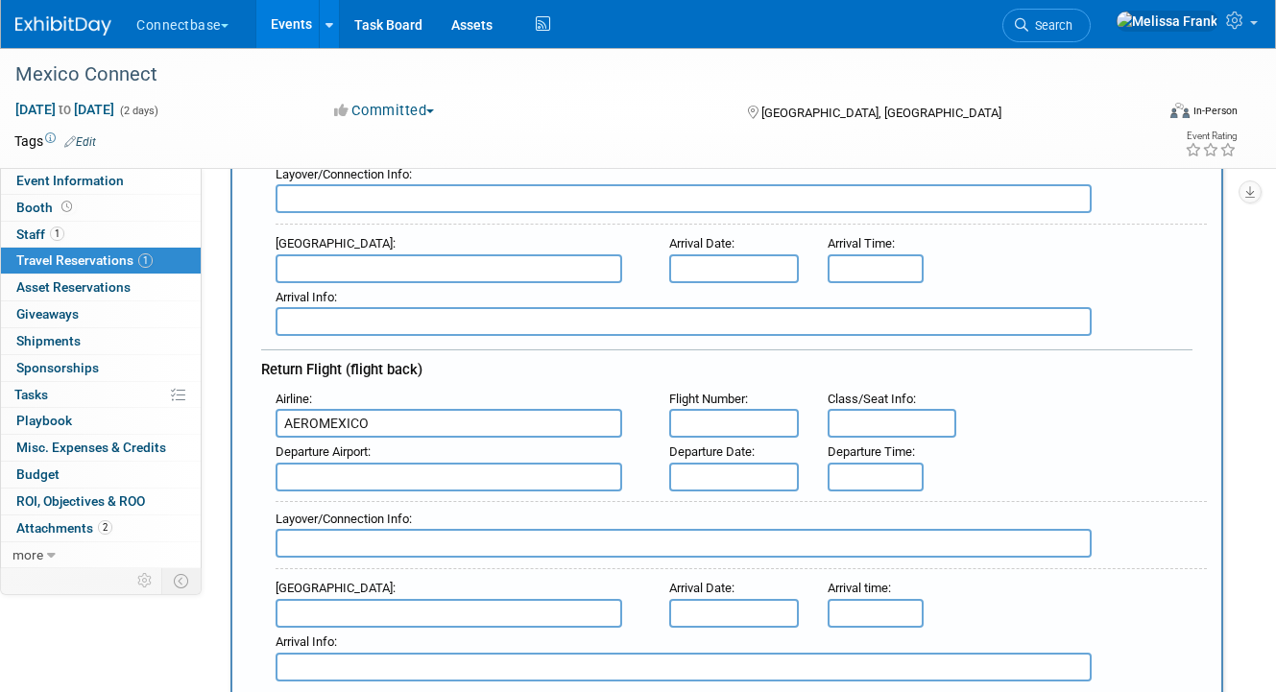
click at [778, 475] on input "text" at bounding box center [733, 477] width 129 height 29
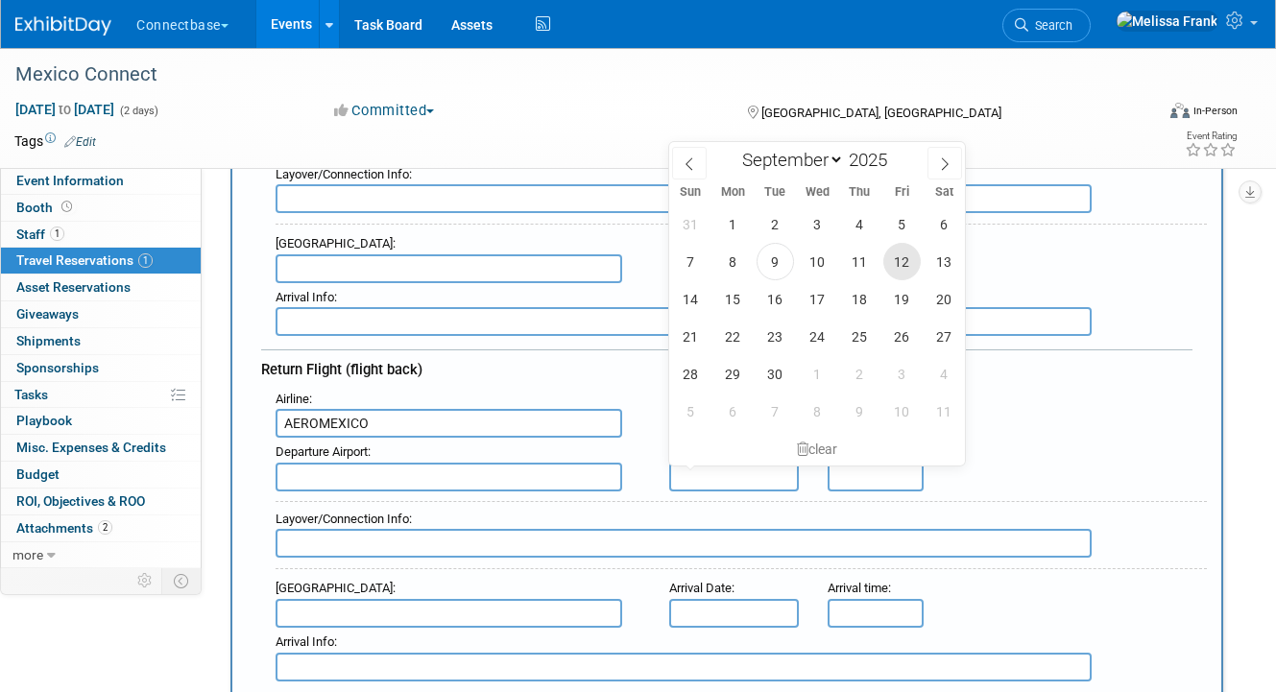
click at [914, 260] on span "12" at bounding box center [901, 261] width 37 height 37
type input "[DATE]"
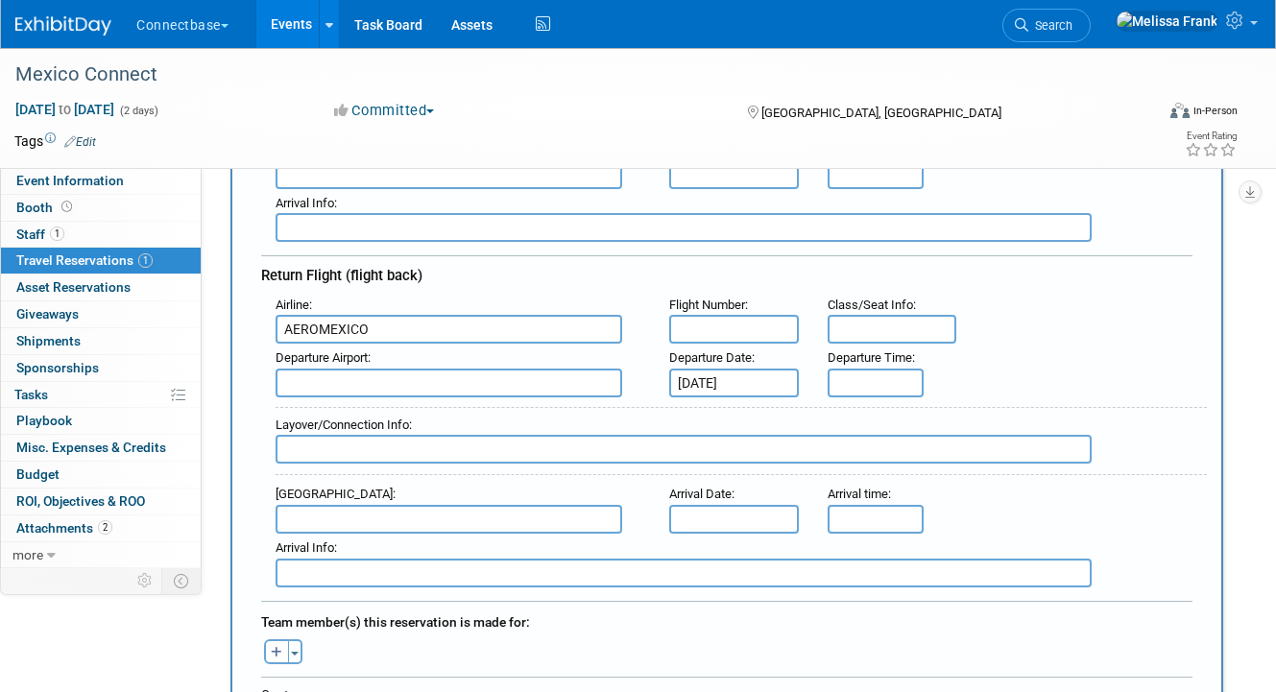
scroll to position [517, 0]
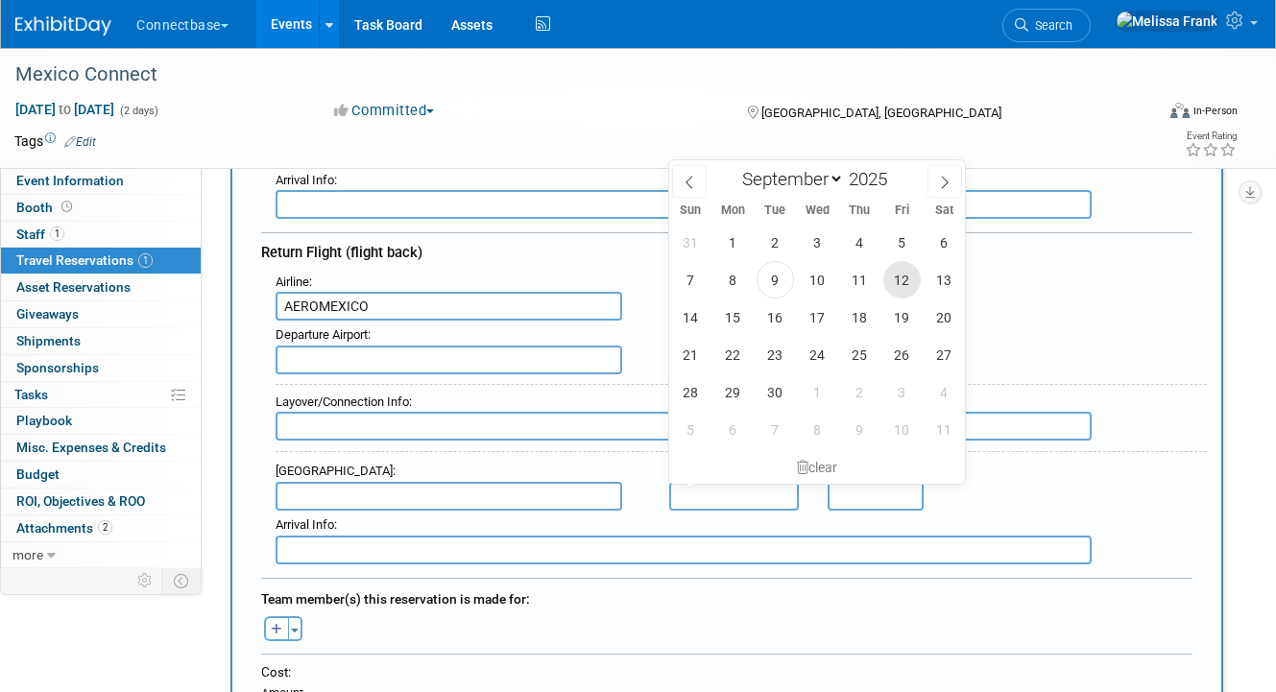
click at [893, 276] on span "12" at bounding box center [901, 279] width 37 height 37
type input "[DATE]"
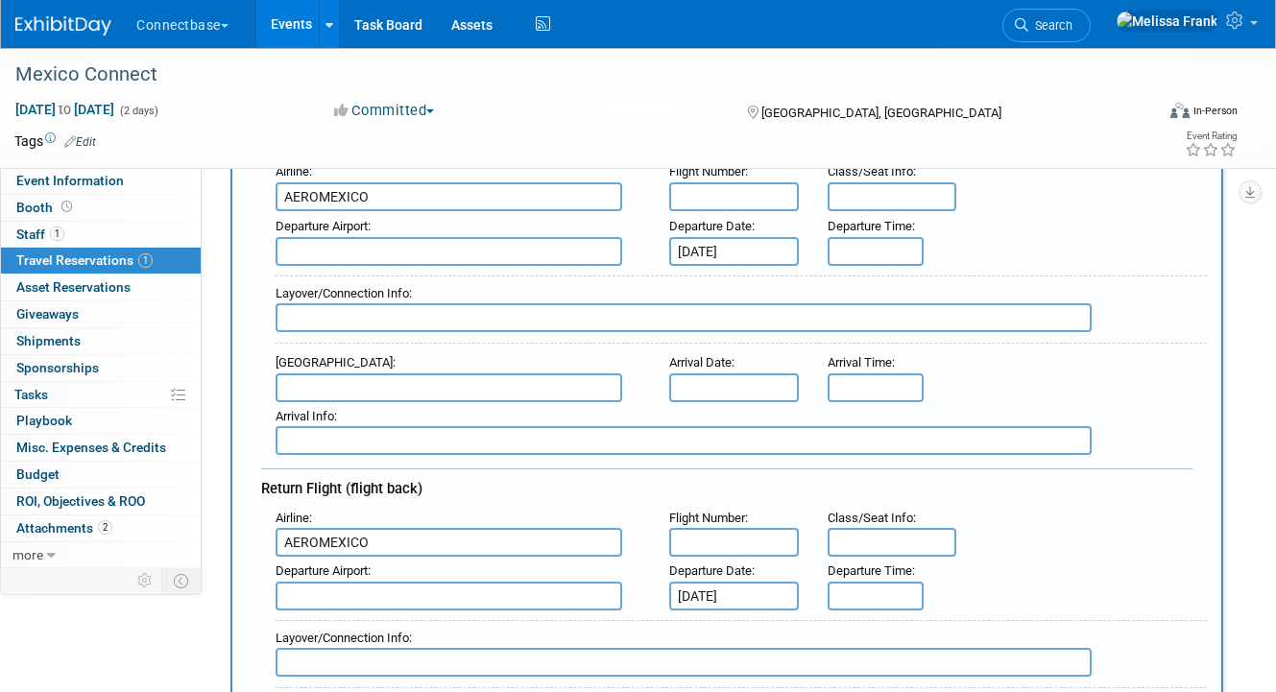
scroll to position [231, 0]
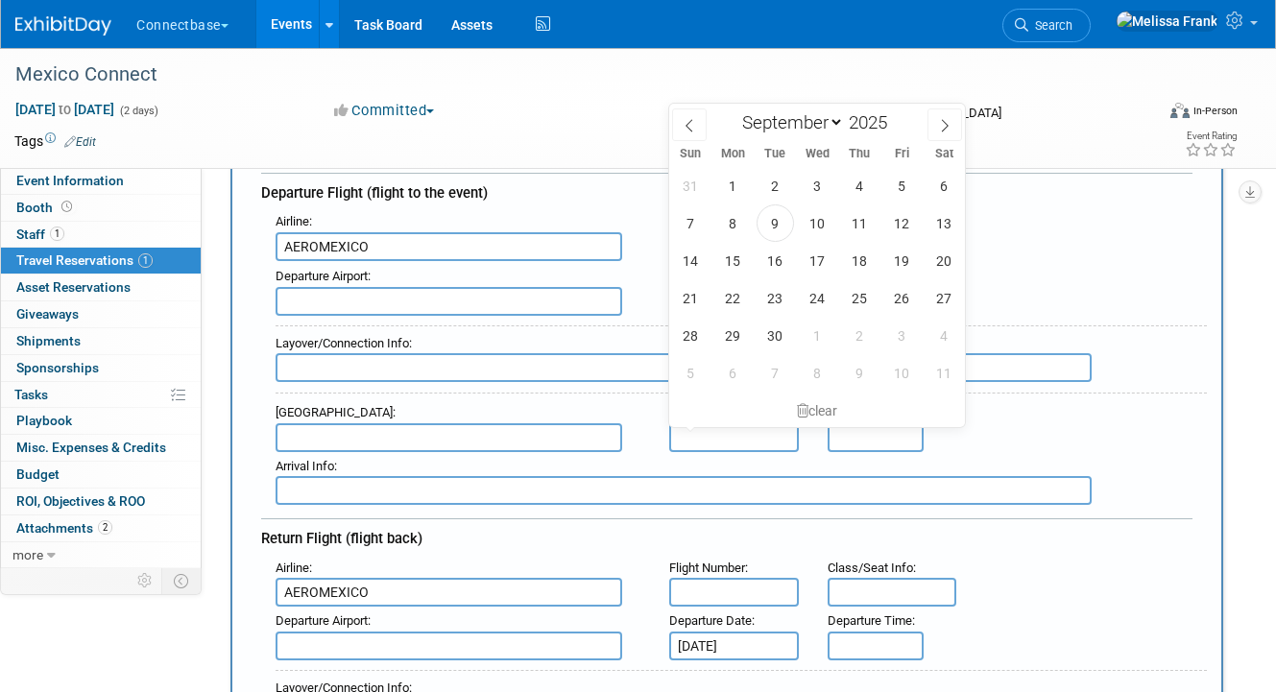
click at [707, 432] on input "text" at bounding box center [733, 437] width 129 height 29
click at [768, 225] on span "9" at bounding box center [774, 222] width 37 height 37
type input "[DATE]"
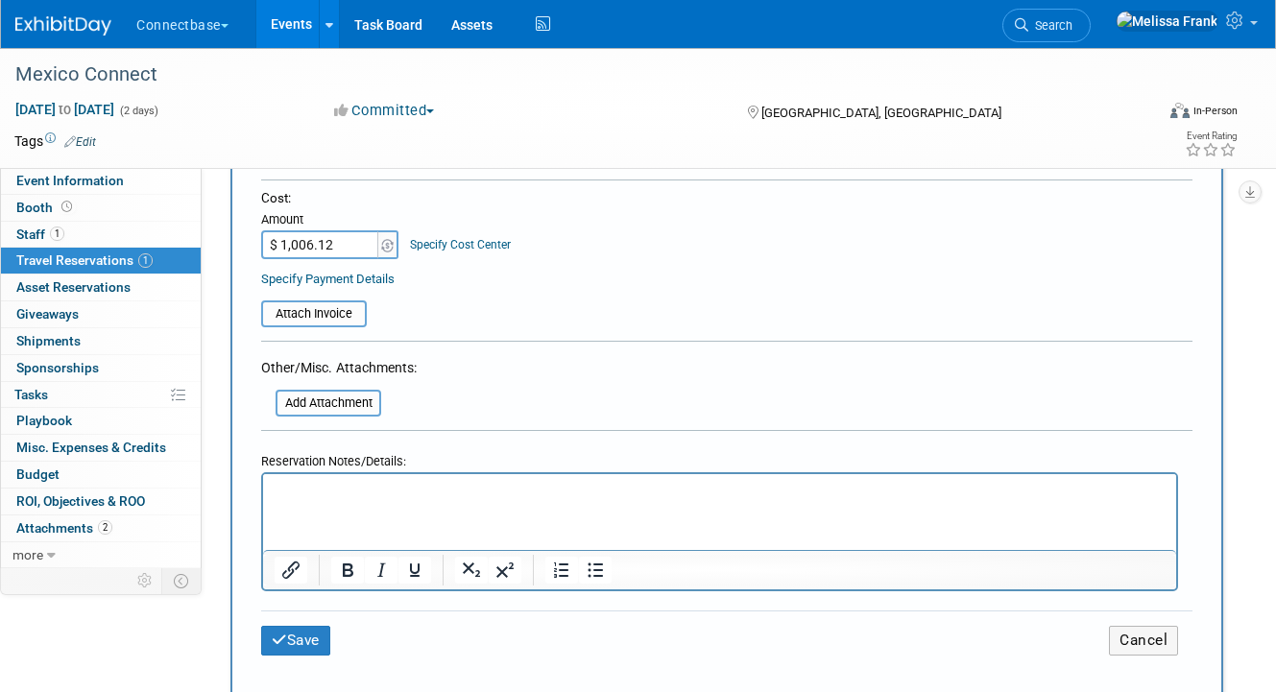
scroll to position [1006, 0]
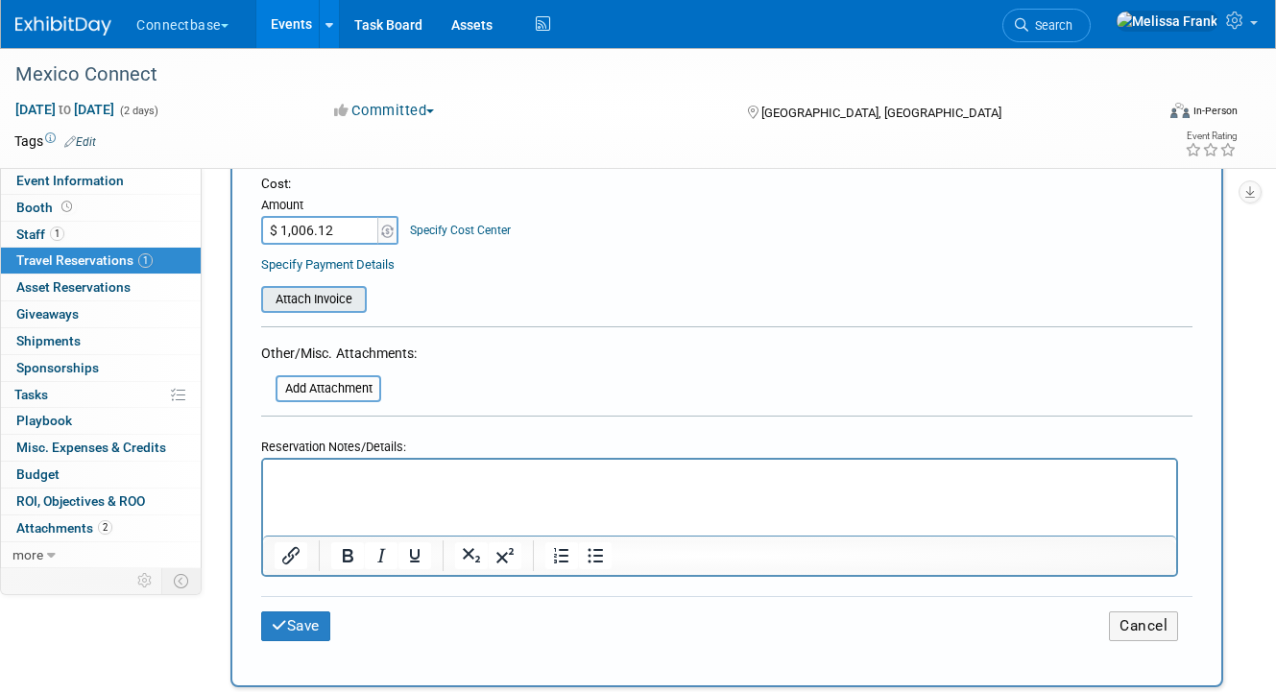
click at [316, 299] on input "file" at bounding box center [250, 299] width 228 height 23
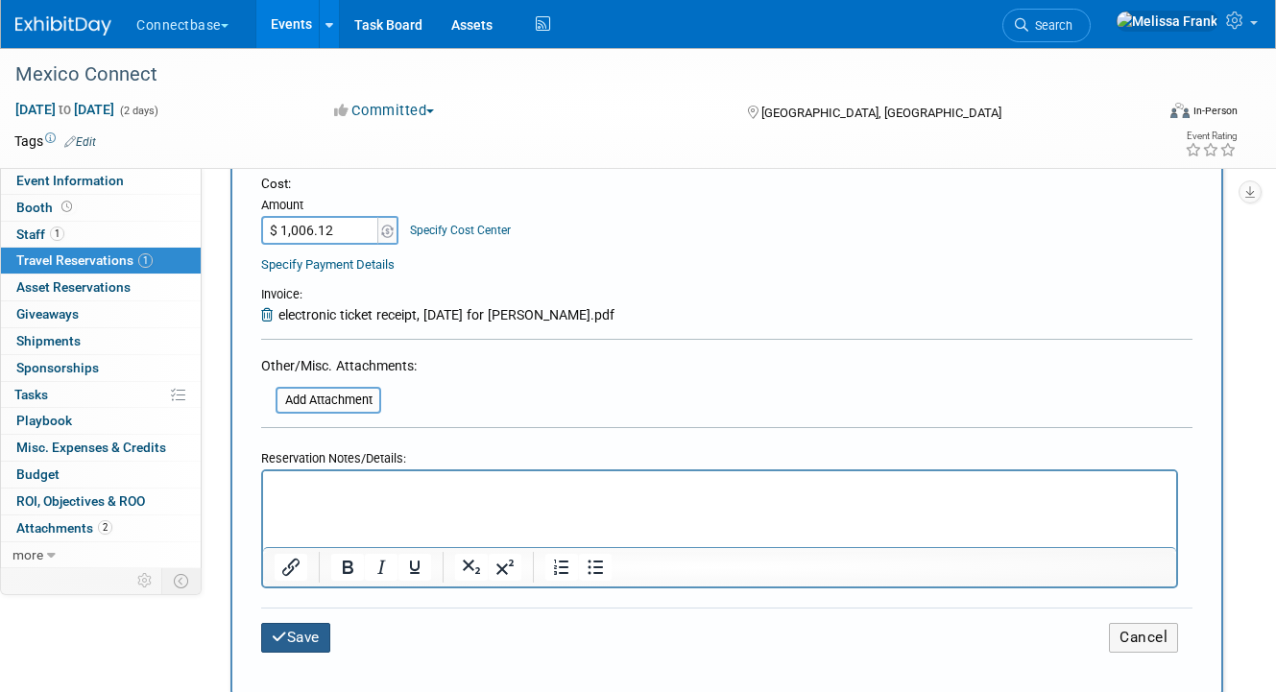
click at [289, 639] on button "Save" at bounding box center [295, 638] width 69 height 30
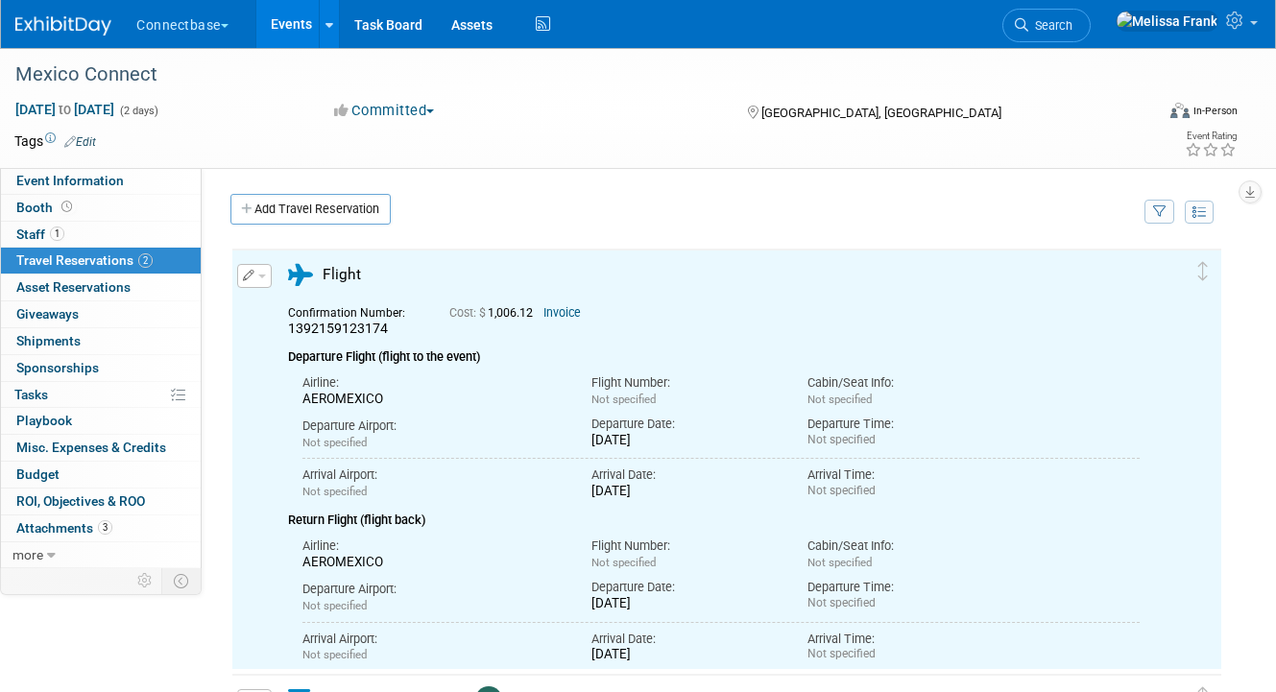
scroll to position [0, 0]
